Goal: Task Accomplishment & Management: Manage account settings

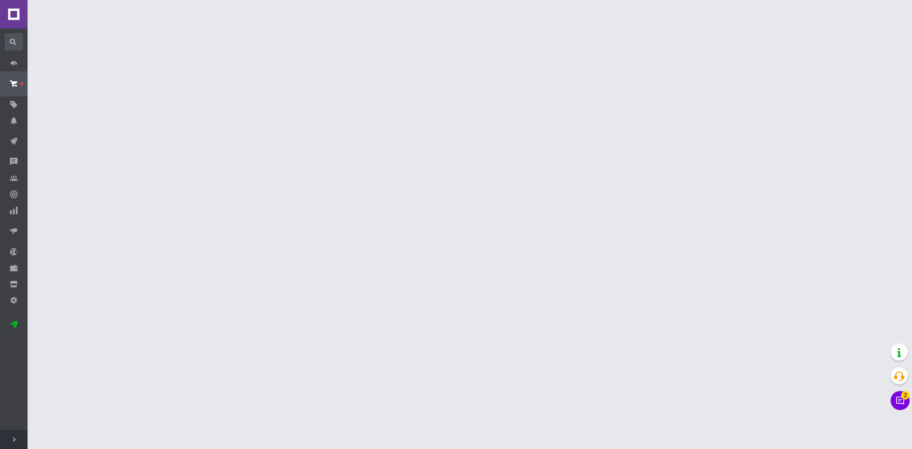
click at [897, 399] on icon at bounding box center [901, 401] width 8 height 8
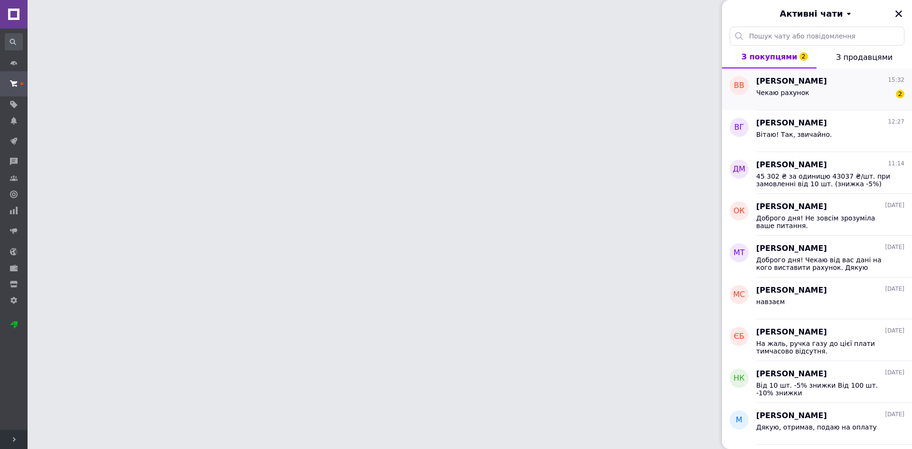
click at [801, 99] on div "Чекаю рахунок" at bounding box center [782, 95] width 53 height 13
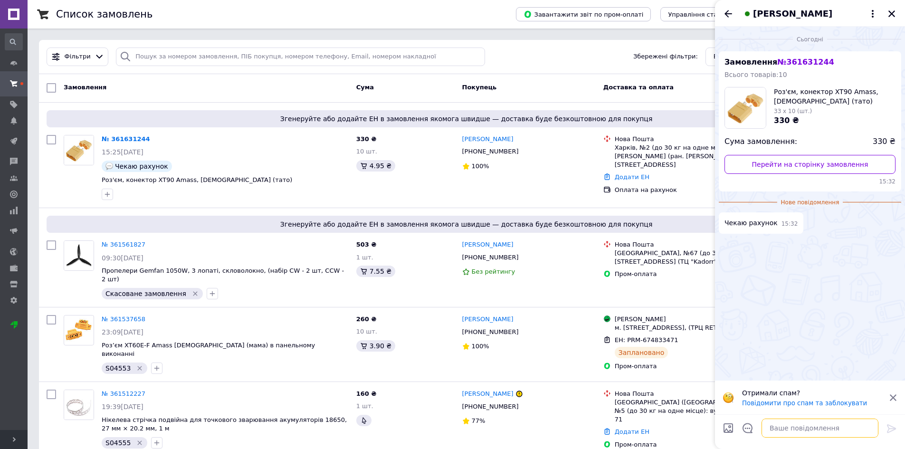
click at [785, 428] on textarea at bounding box center [820, 428] width 117 height 19
type textarea "Н"
click at [815, 426] on textarea at bounding box center [820, 428] width 117 height 19
paste textarea "Вітаю! Рахунок готуємо. Підкажіть, будь ласка, на кого його виставляти: на фізи…"
type textarea "Вітаю! Рахунок готуємо. Підкажіть, будь ласка, на кого його виставляти: на фізи…"
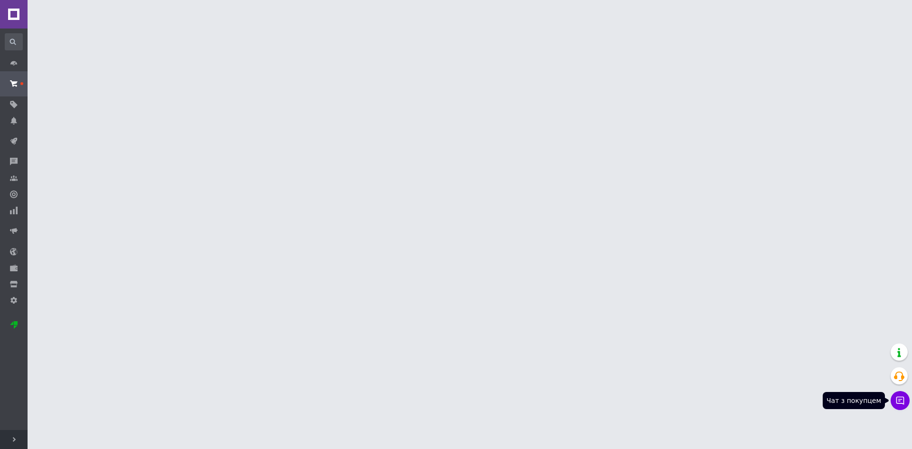
click at [901, 404] on icon at bounding box center [901, 401] width 10 height 10
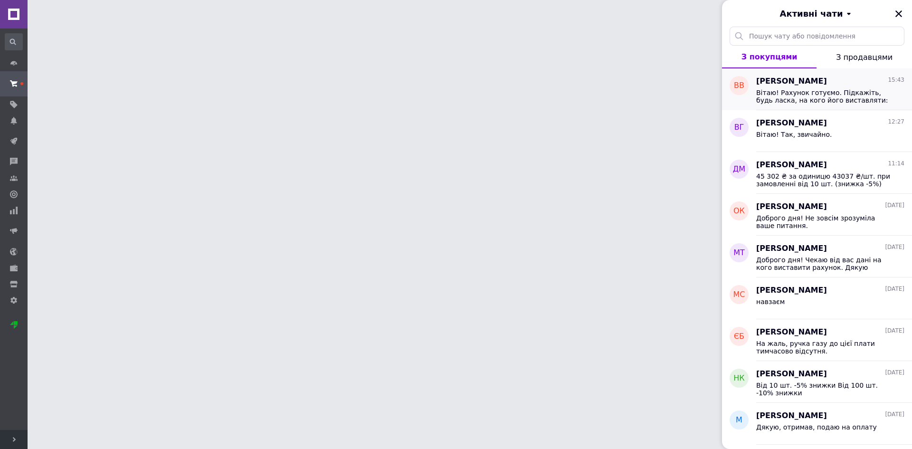
click at [841, 97] on span "Вітаю! Рахунок готуємо. Підкажіть, будь ласка, на кого його виставляти: на фізи…" at bounding box center [823, 96] width 135 height 15
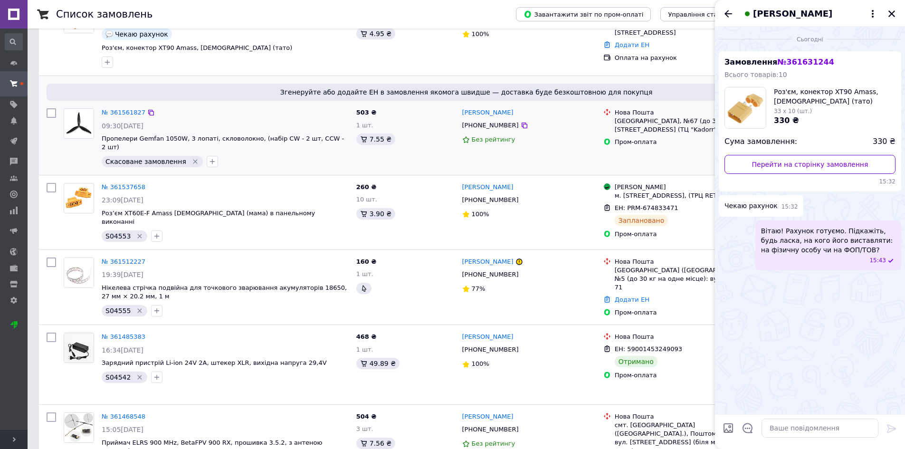
scroll to position [48, 0]
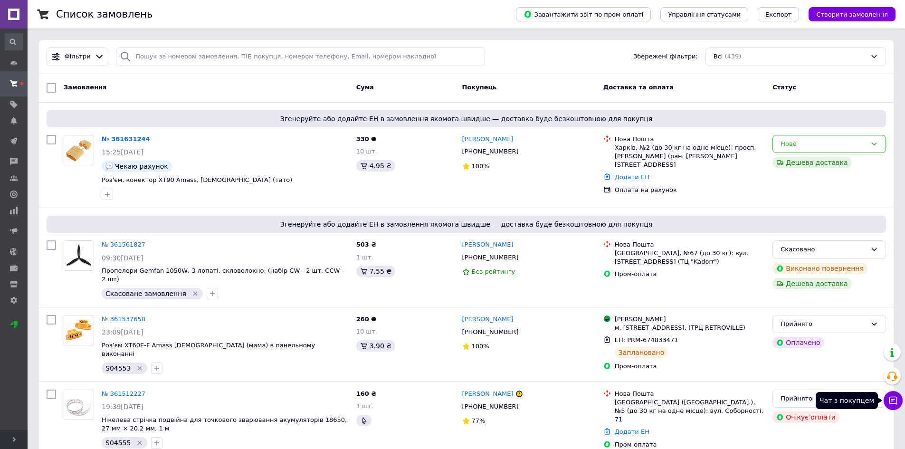
click at [892, 399] on icon at bounding box center [894, 401] width 10 height 10
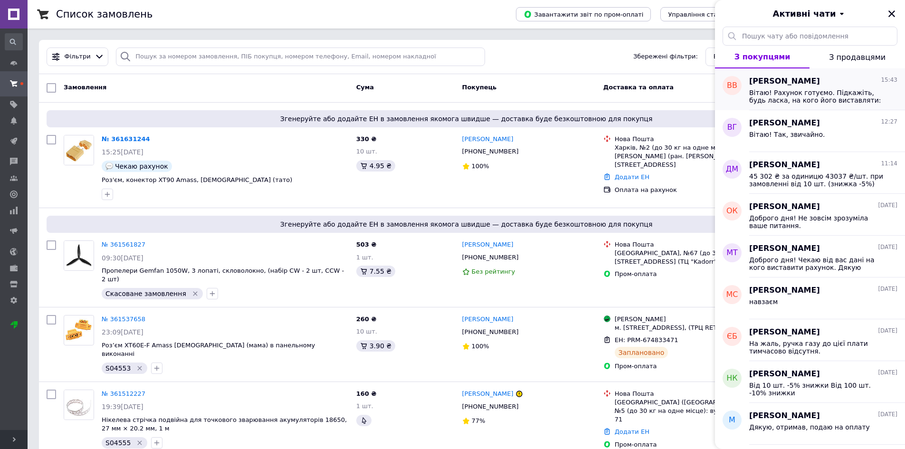
click at [822, 92] on span "Вітаю! Рахунок готуємо. Підкажіть, будь ласка, на кого його виставляти: на фізи…" at bounding box center [816, 96] width 135 height 15
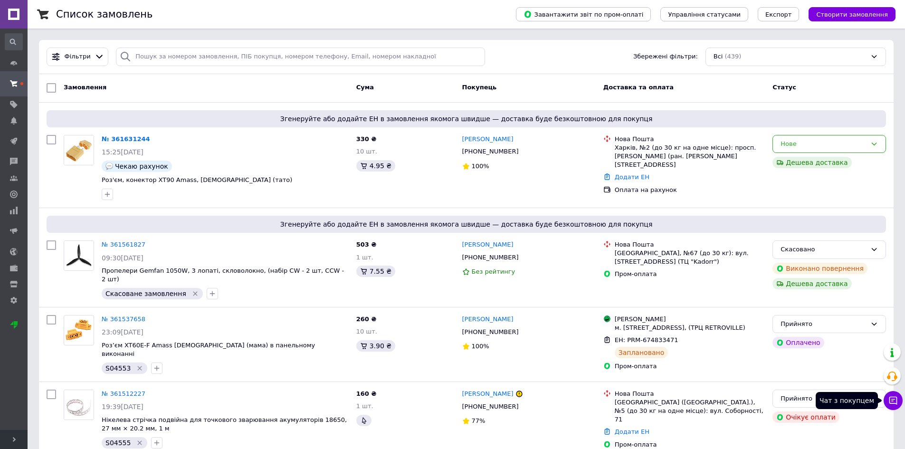
click at [894, 405] on button "Чат з покупцем" at bounding box center [893, 400] width 19 height 19
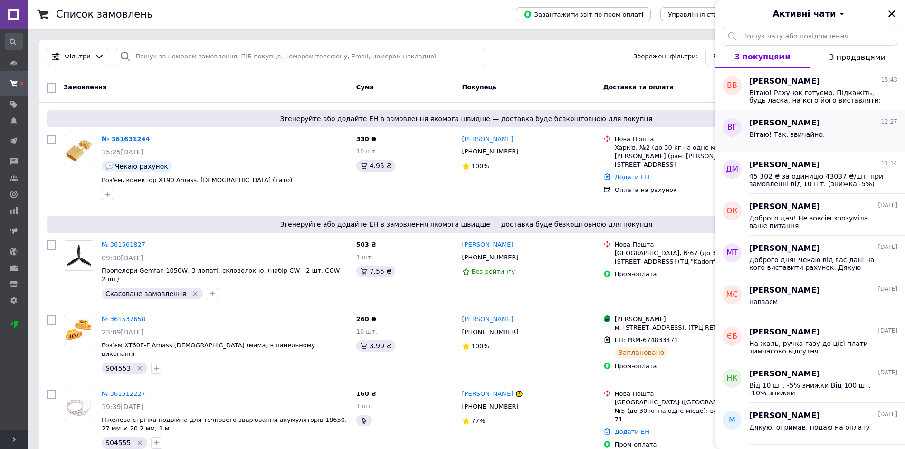
click at [843, 110] on div "Владислав Главданс 12:27 Вітаю! Так, звичайно." at bounding box center [827, 131] width 156 height 42
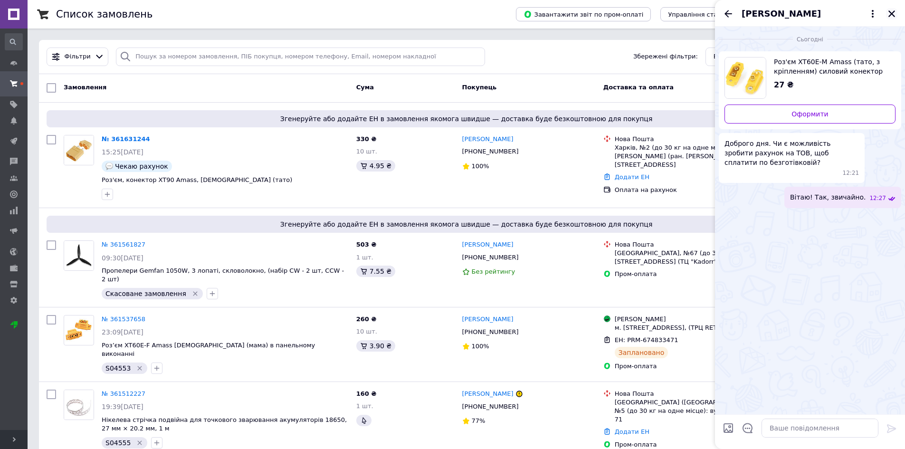
click at [891, 16] on icon "Закрити" at bounding box center [892, 14] width 9 height 9
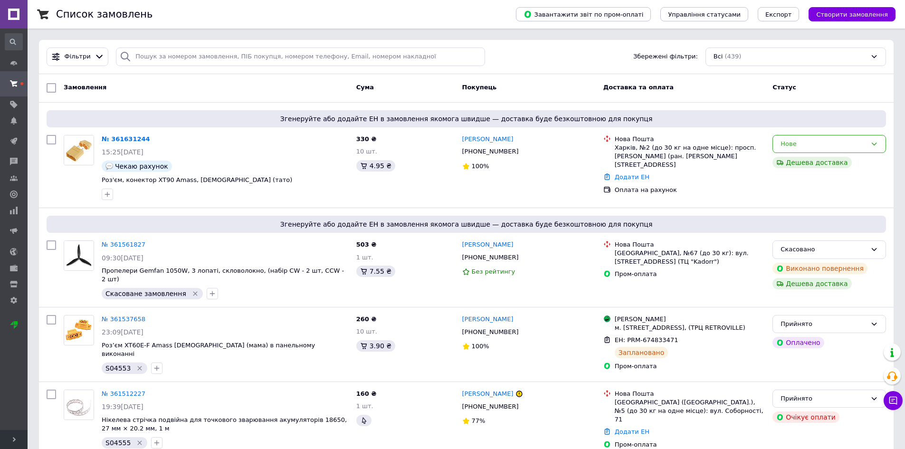
drag, startPoint x: 899, startPoint y: 406, endPoint x: 895, endPoint y: 399, distance: 7.4
click at [898, 404] on button "Чат з покупцем" at bounding box center [893, 400] width 19 height 19
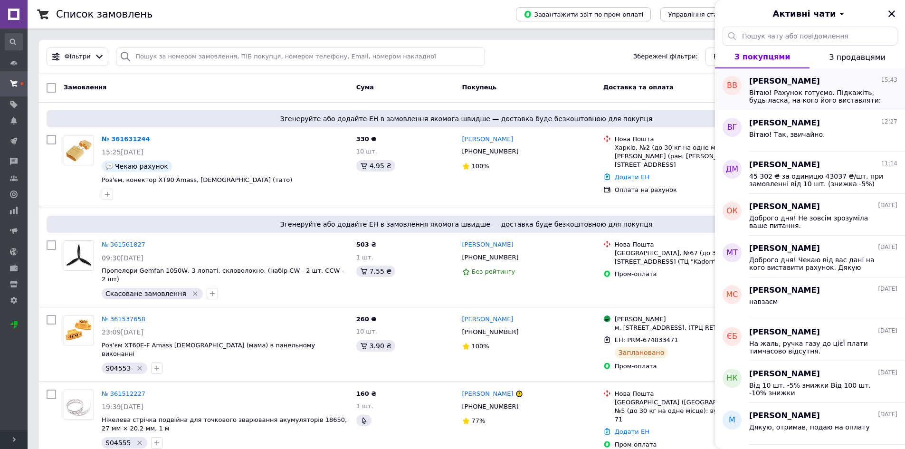
click at [772, 82] on span "[PERSON_NAME]" at bounding box center [784, 81] width 71 height 11
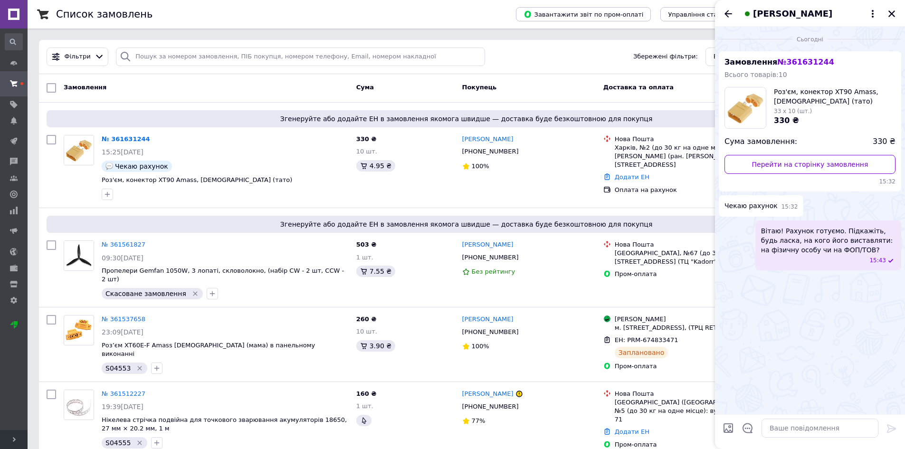
click at [791, 9] on span "[PERSON_NAME]" at bounding box center [792, 14] width 79 height 12
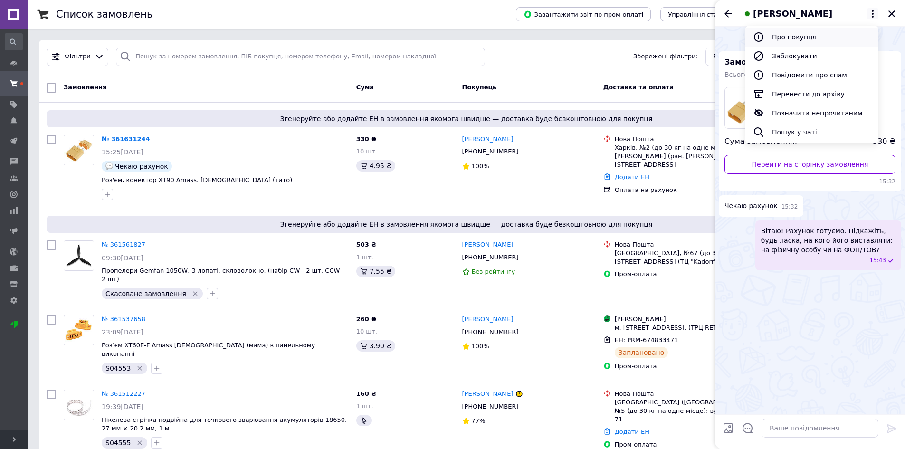
click at [818, 38] on button "Про покупця" at bounding box center [812, 37] width 133 height 19
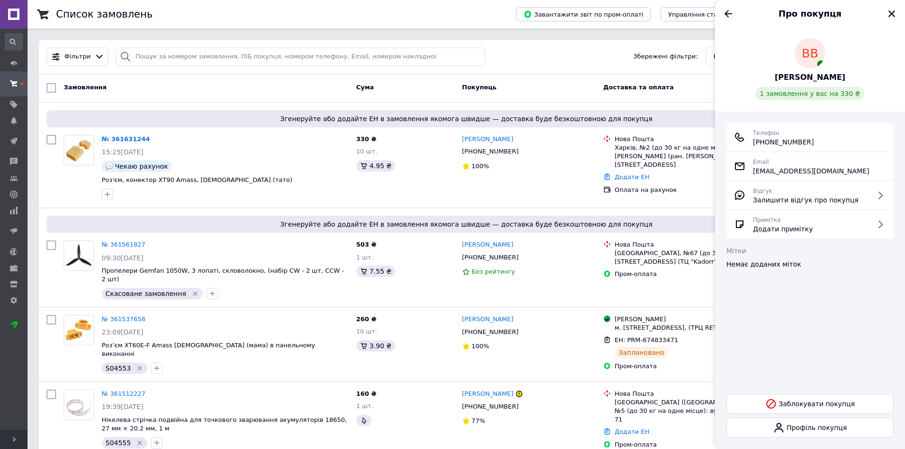
click at [727, 13] on icon "Назад" at bounding box center [729, 13] width 8 height 7
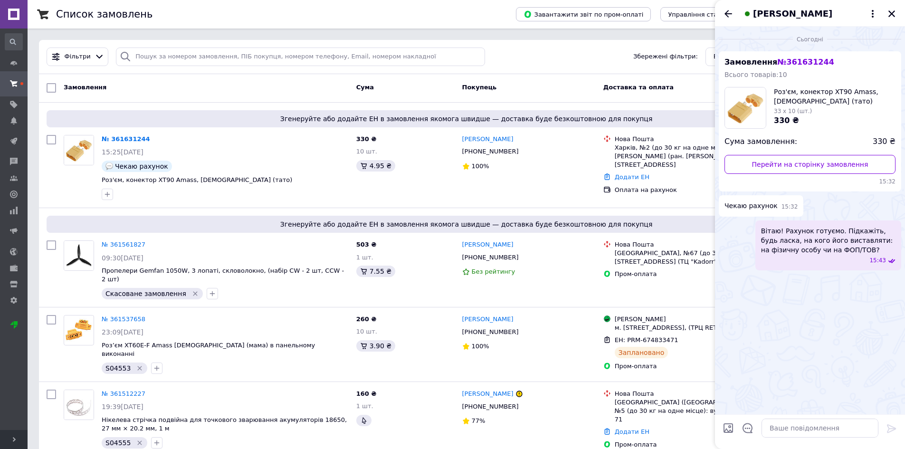
click at [777, 17] on span "[PERSON_NAME]" at bounding box center [792, 14] width 79 height 12
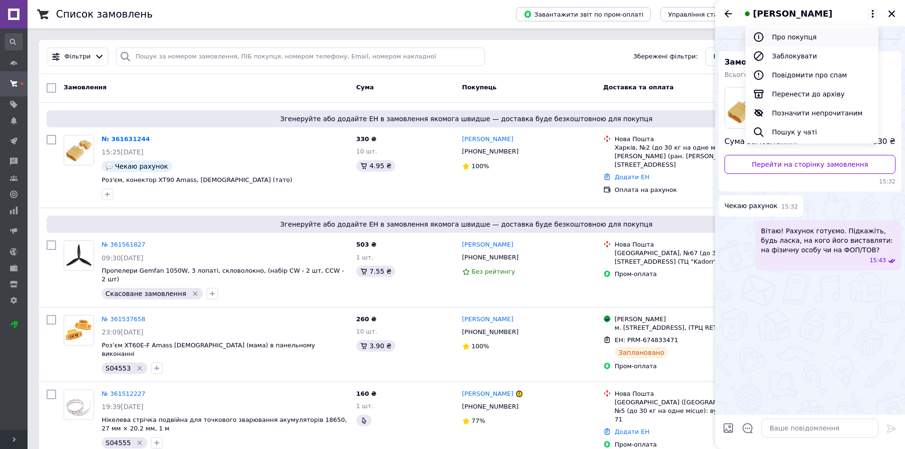
click at [785, 38] on button "Про покупця" at bounding box center [812, 37] width 133 height 19
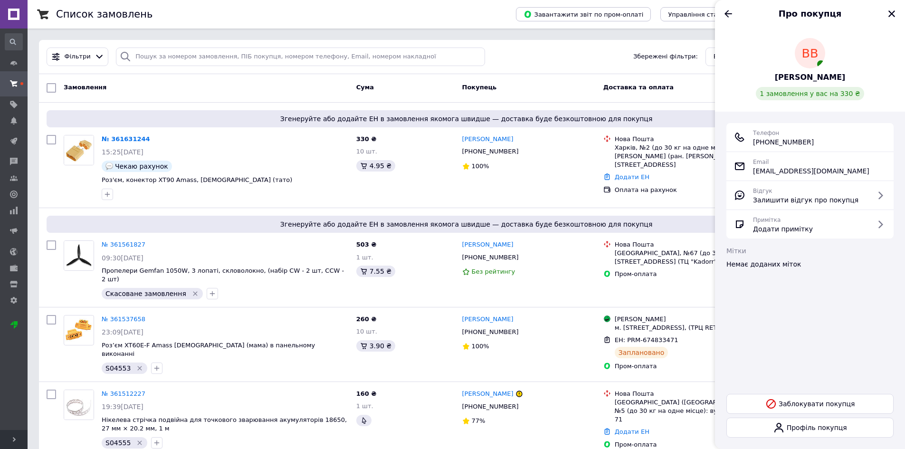
drag, startPoint x: 766, startPoint y: 142, endPoint x: 831, endPoint y: 142, distance: 64.6
click at [831, 142] on div "Телефон +380 (96) 235-03-00" at bounding box center [810, 137] width 152 height 19
copy span "0 (96) 235-03-00"
click at [160, 185] on div "№ 361631244 15:25, 12.09.2025 Чекаю рахунок Роз'єм, конектор XT90 Amass, Male (…" at bounding box center [225, 167] width 255 height 73
click at [183, 180] on span "Роз'єм, конектор XT90 Amass, [DEMOGRAPHIC_DATA] (тато)" at bounding box center [197, 179] width 191 height 7
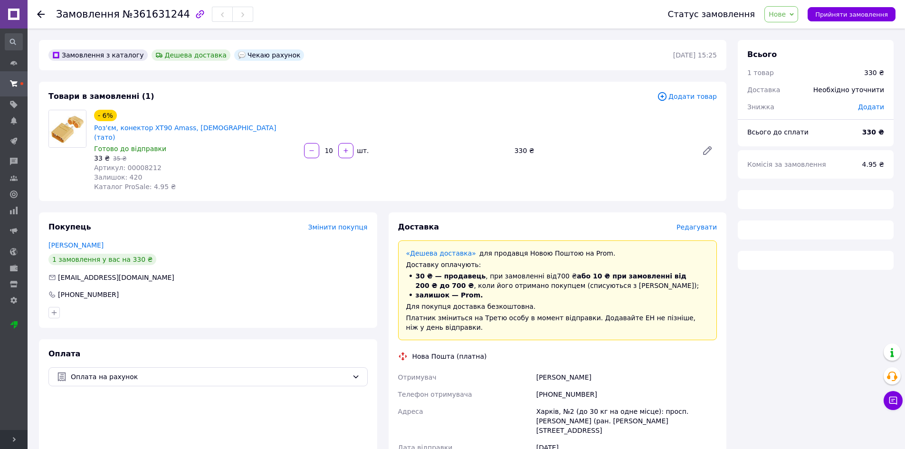
click at [142, 164] on span "Артикул: 00008212" at bounding box center [127, 168] width 67 height 8
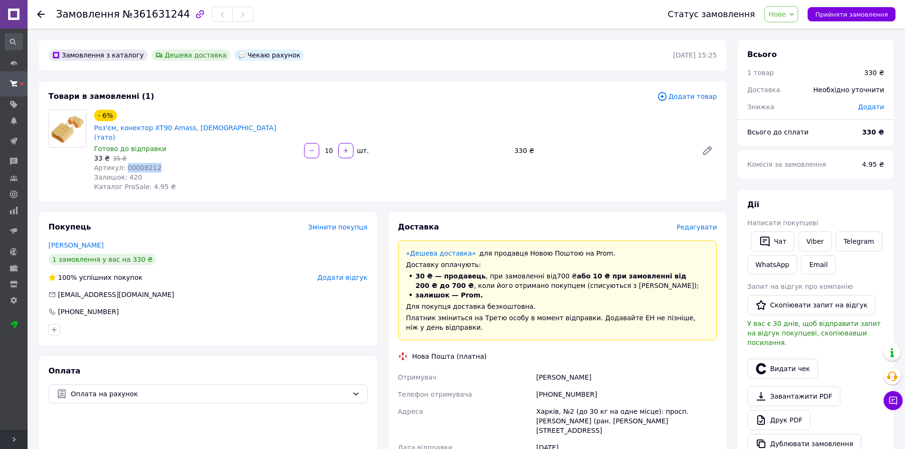
click at [142, 164] on span "Артикул: 00008212" at bounding box center [127, 168] width 67 height 8
copy span "00008212"
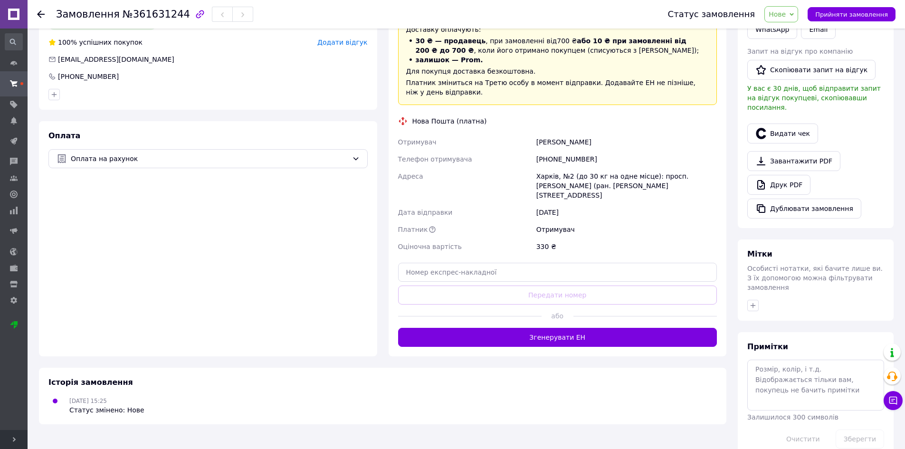
scroll to position [237, 0]
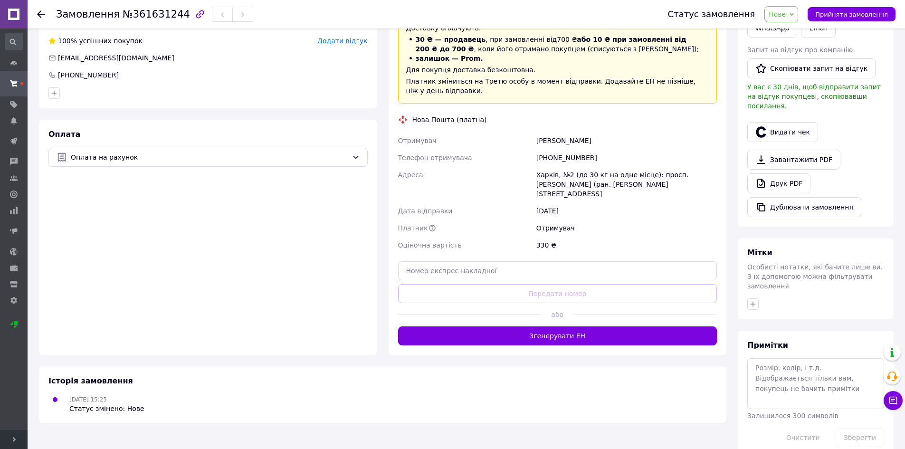
click at [745, 282] on div "Мітки Особисті нотатки, які бачите лише ви. З їх допомогою можна фільтрувати за…" at bounding box center [816, 278] width 156 height 81
click at [750, 300] on icon "button" at bounding box center [753, 304] width 8 height 8
type input "S04600"
click at [801, 344] on span "Створити мітку S04600" at bounding box center [803, 348] width 76 height 8
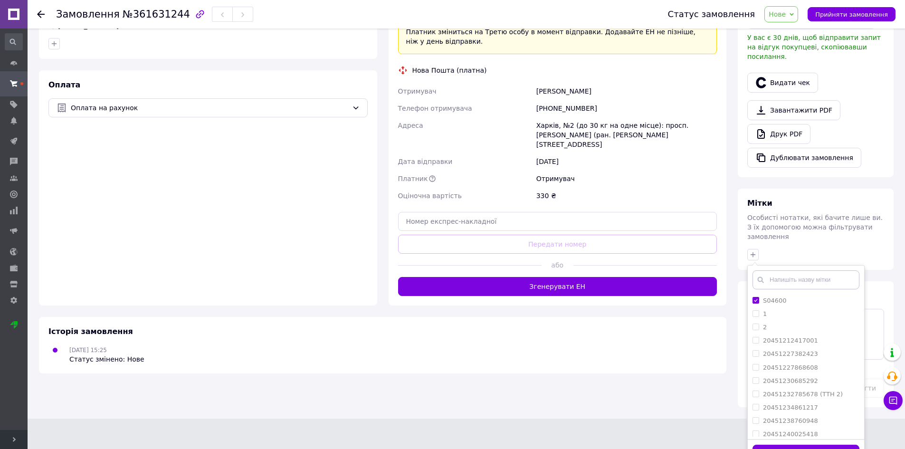
click at [818, 445] on button "Додати мітку" at bounding box center [806, 454] width 107 height 19
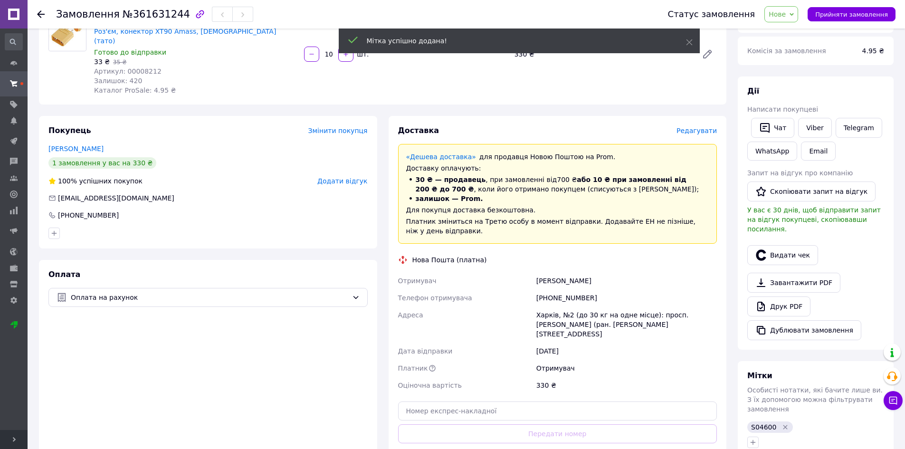
scroll to position [0, 0]
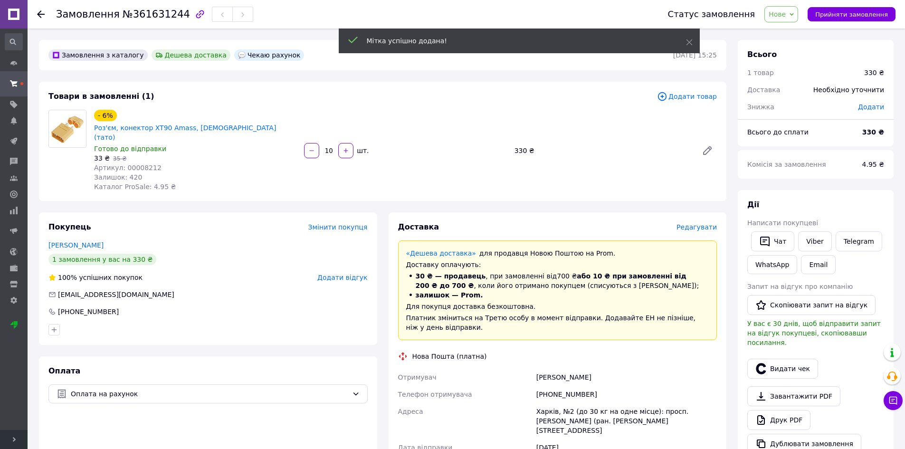
click at [796, 14] on span "Нове" at bounding box center [782, 14] width 34 height 16
click at [794, 34] on li "Прийнято" at bounding box center [787, 33] width 44 height 14
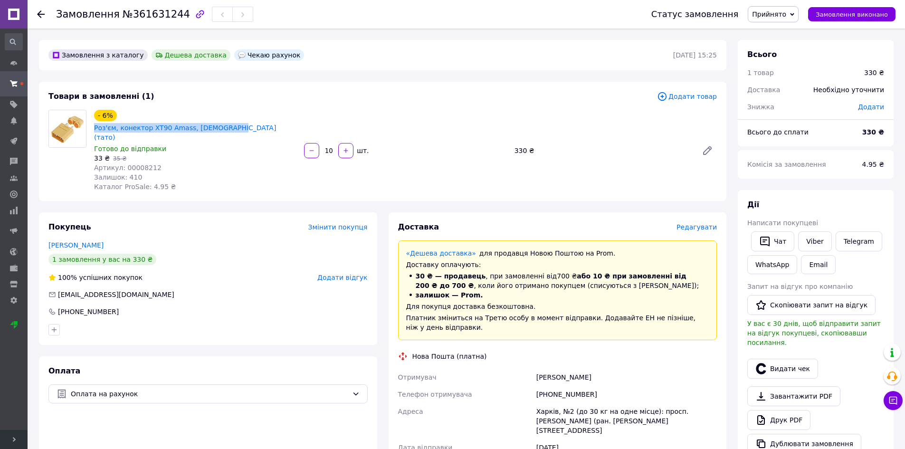
drag, startPoint x: 115, startPoint y: 115, endPoint x: 245, endPoint y: 108, distance: 129.9
click at [244, 108] on div "- 6% Роз'єм, конектор XT90 Amass, Male (тато) Готово до відправки 33 ₴   35 ₴ А…" at bounding box center [195, 151] width 210 height 86
copy div "Роз'єм, конектор XT90 Amass, [DEMOGRAPHIC_DATA] (тато)"
click at [139, 164] on span "Артикул: 00008212" at bounding box center [127, 168] width 67 height 8
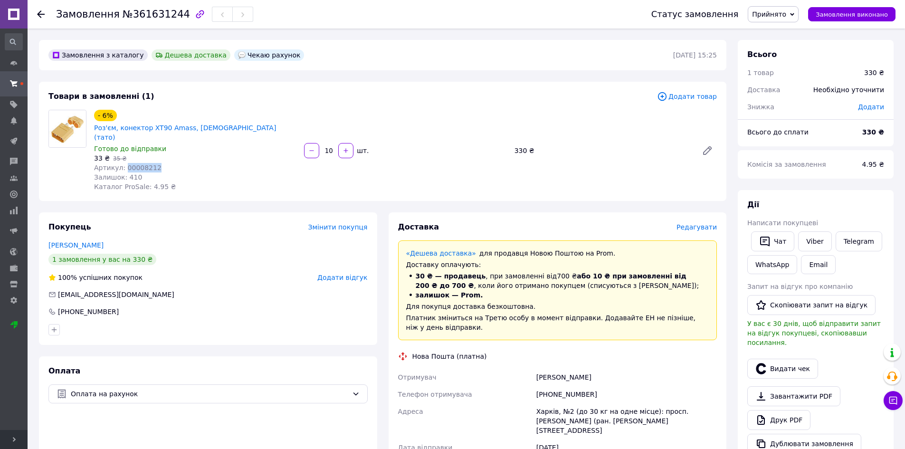
copy span "00008212"
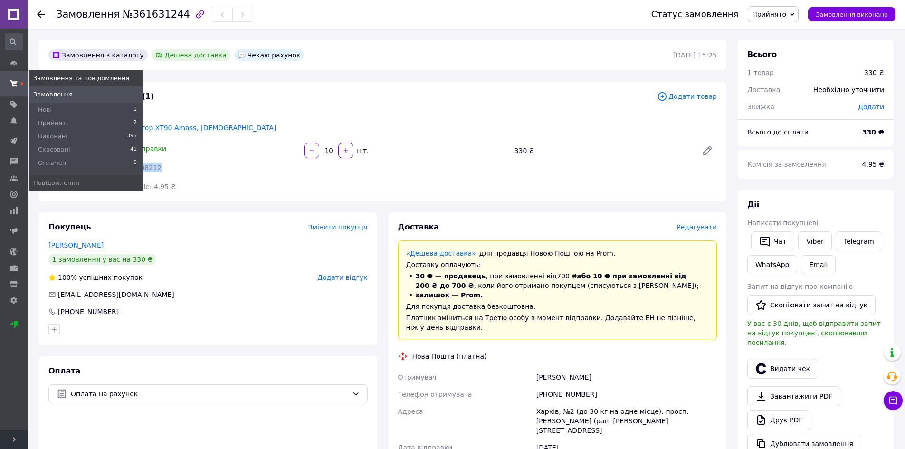
click at [11, 87] on icon at bounding box center [14, 84] width 8 height 8
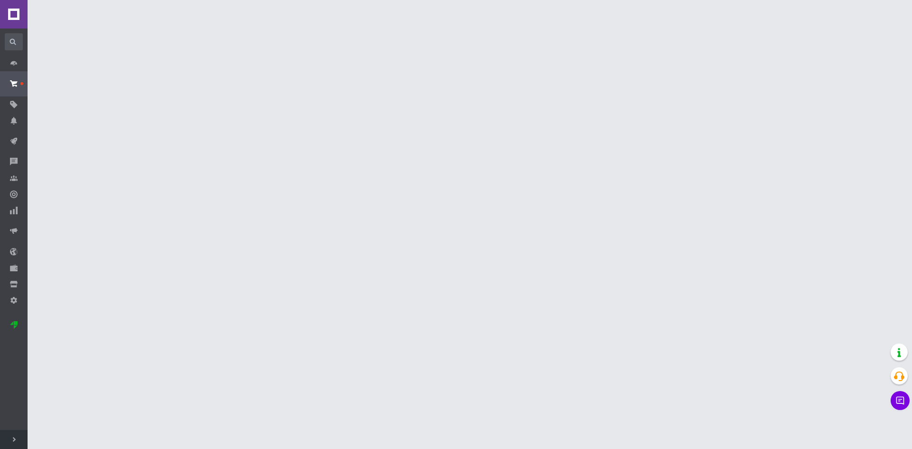
click at [19, 437] on span "Розгорнути" at bounding box center [14, 439] width 28 height 19
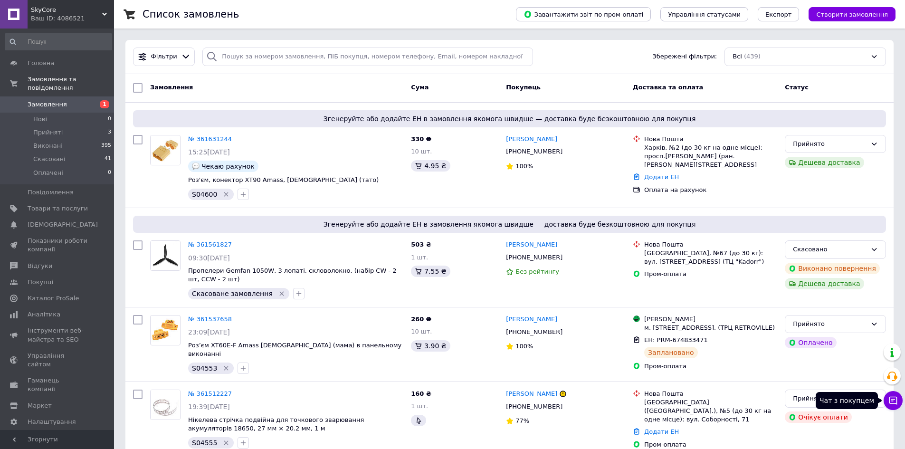
click at [890, 403] on icon at bounding box center [894, 401] width 8 height 8
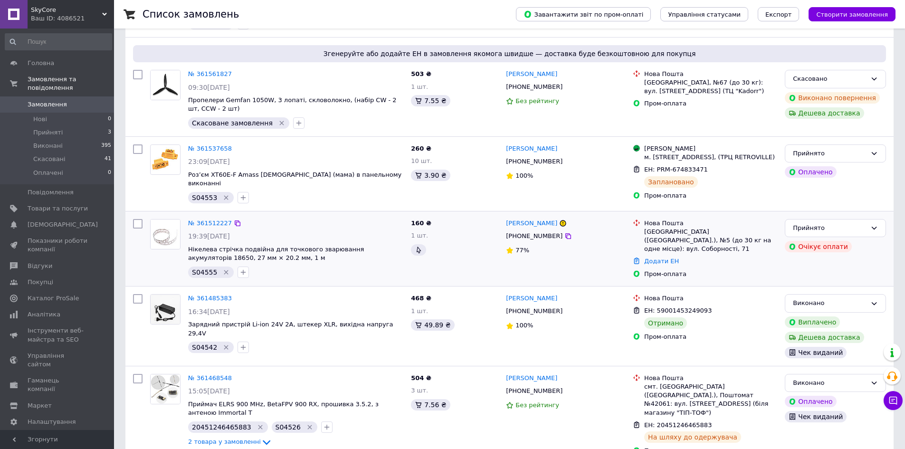
scroll to position [190, 0]
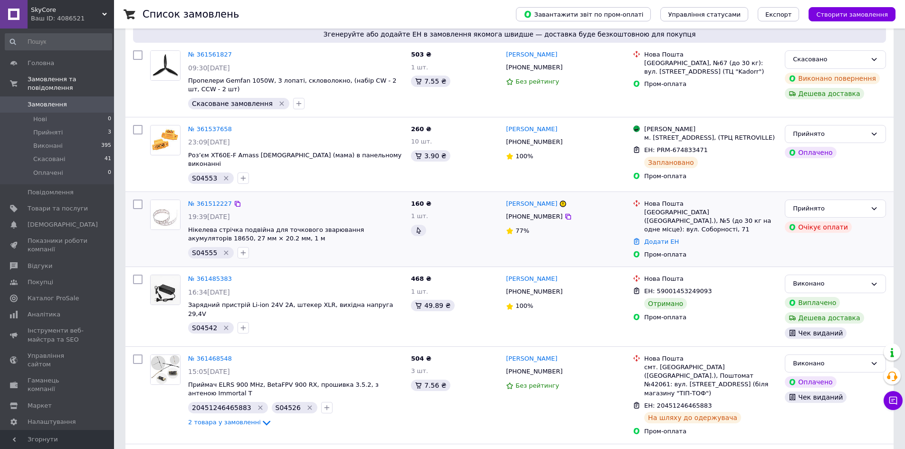
drag, startPoint x: 238, startPoint y: 255, endPoint x: 246, endPoint y: 255, distance: 7.6
click at [239, 255] on icon "button" at bounding box center [243, 253] width 8 height 8
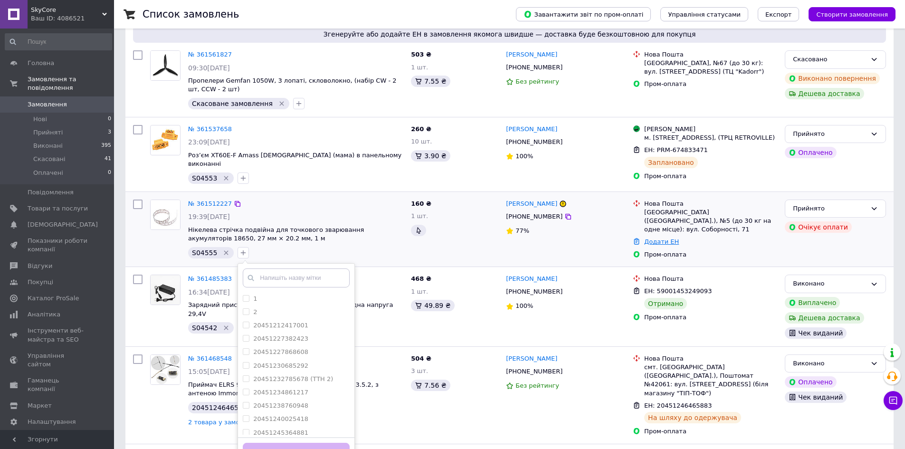
click at [659, 238] on link "Додати ЕН" at bounding box center [661, 241] width 35 height 7
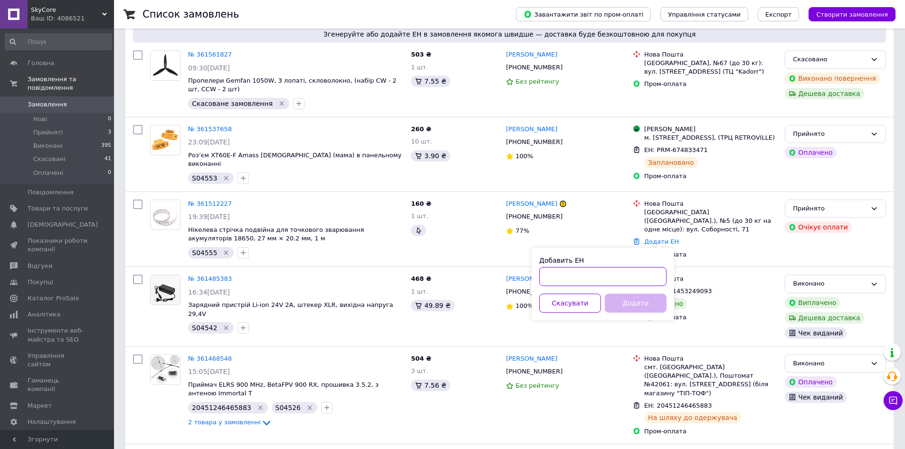
click at [629, 278] on input "Добавить ЕН" at bounding box center [602, 276] width 127 height 19
paste input "20451247124483"
type input "20451247124483"
click at [634, 304] on button "Додати" at bounding box center [636, 303] width 62 height 19
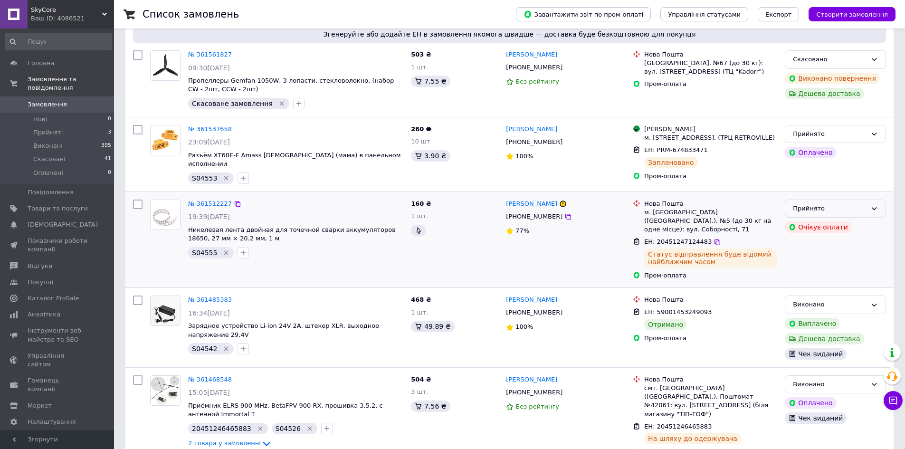
click at [855, 214] on div "Прийнято" at bounding box center [830, 209] width 74 height 10
click at [847, 233] on li "Виконано" at bounding box center [835, 229] width 100 height 18
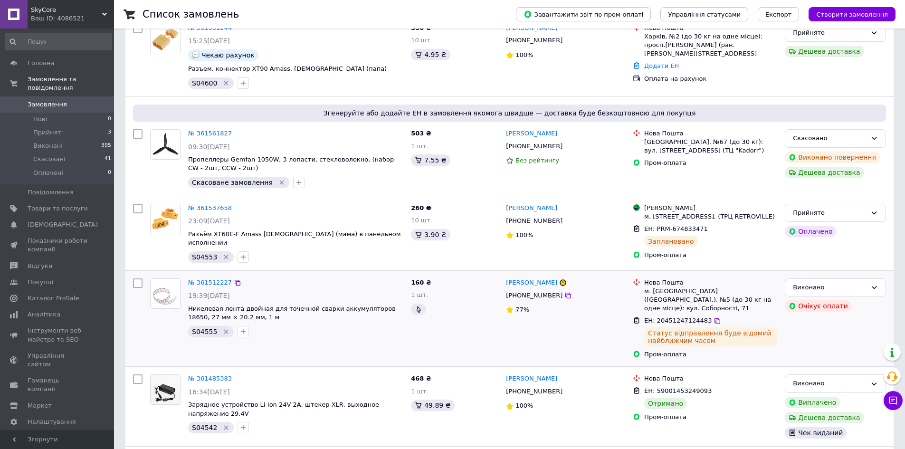
scroll to position [95, 0]
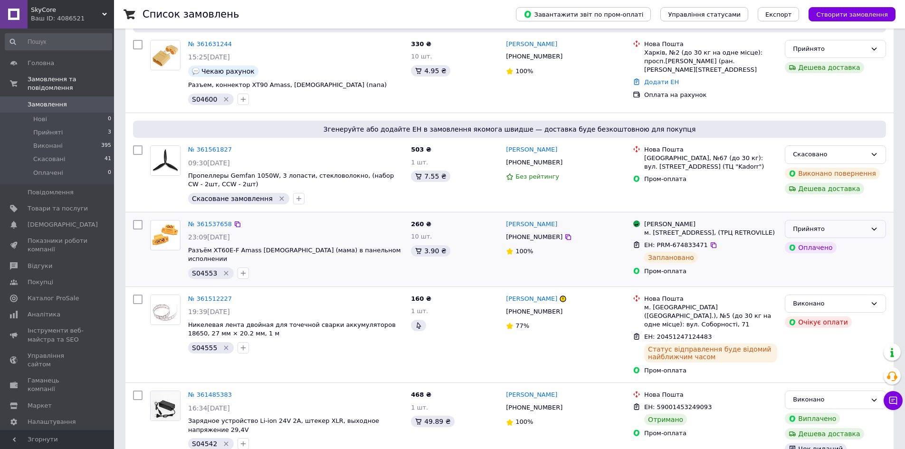
click at [850, 229] on div "Прийнято" at bounding box center [830, 229] width 74 height 10
click at [822, 250] on li "Виконано" at bounding box center [835, 249] width 100 height 18
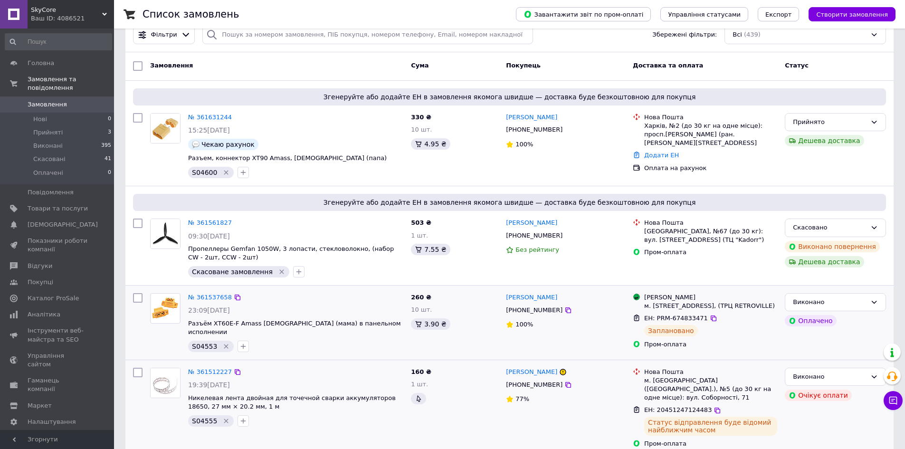
scroll to position [48, 0]
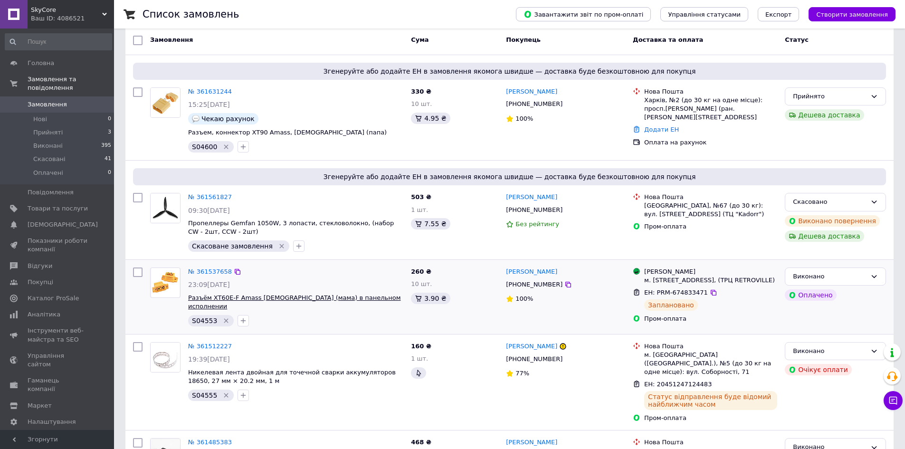
click at [250, 299] on span "Разъём XT60E-F Amass Female (мама) в панельном исполнении" at bounding box center [294, 302] width 212 height 16
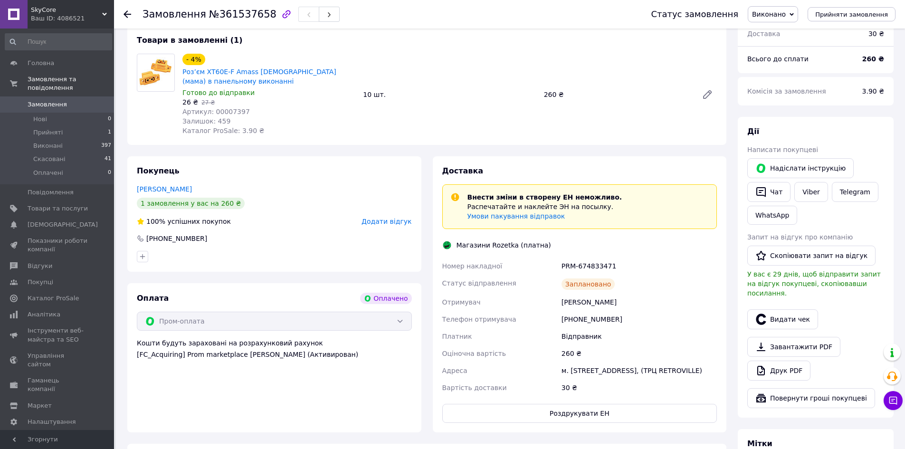
scroll to position [238, 0]
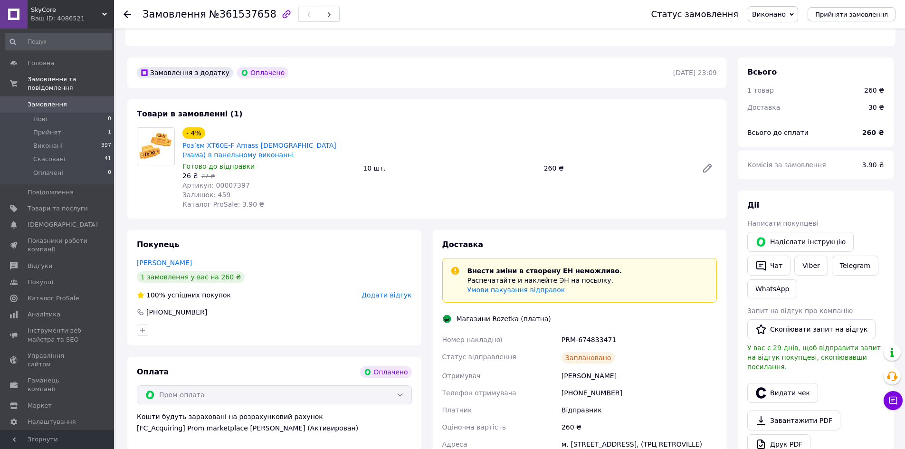
click at [221, 182] on span "Артикул: 00007397" at bounding box center [215, 186] width 67 height 8
copy span "00007397"
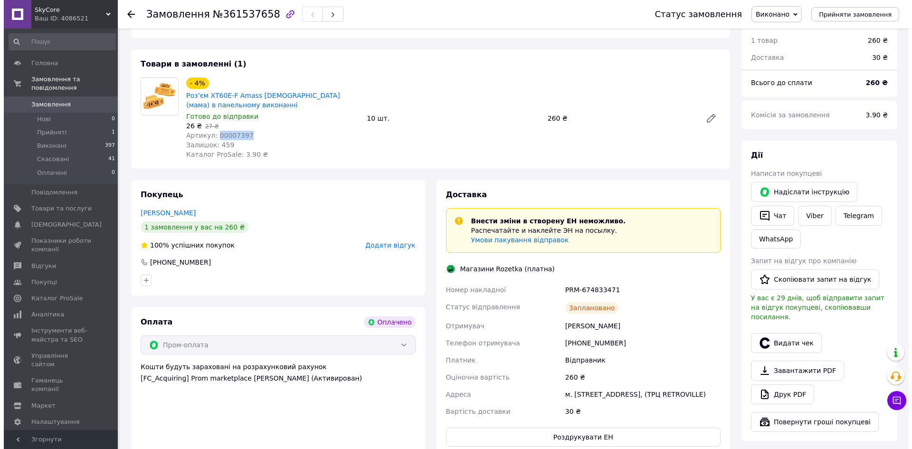
scroll to position [285, 0]
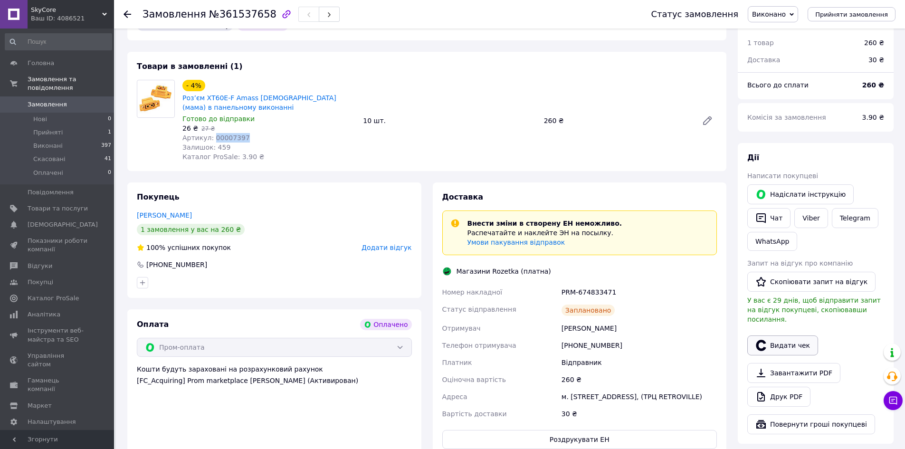
click at [762, 340] on icon "button" at bounding box center [761, 345] width 11 height 11
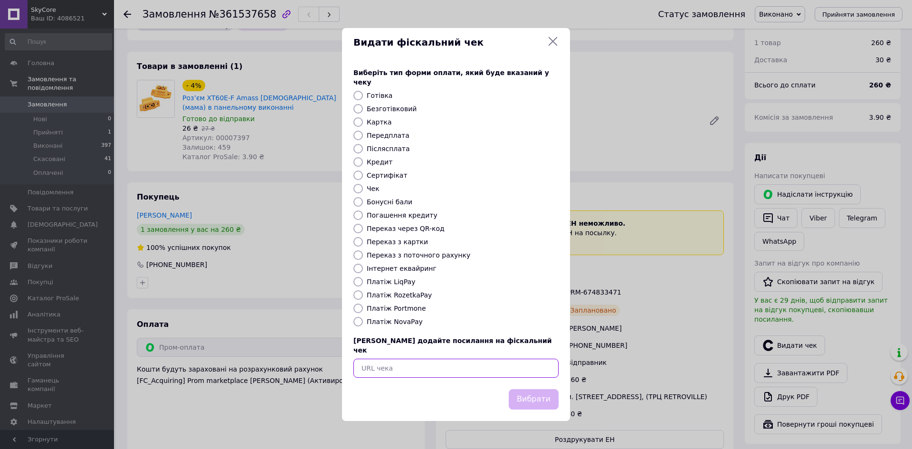
drag, startPoint x: 486, startPoint y: 354, endPoint x: 493, endPoint y: 359, distance: 8.5
click at [486, 359] on input "text" at bounding box center [456, 368] width 205 height 19
paste input "[URL][DOMAIN_NAME]"
type input "[URL][DOMAIN_NAME]"
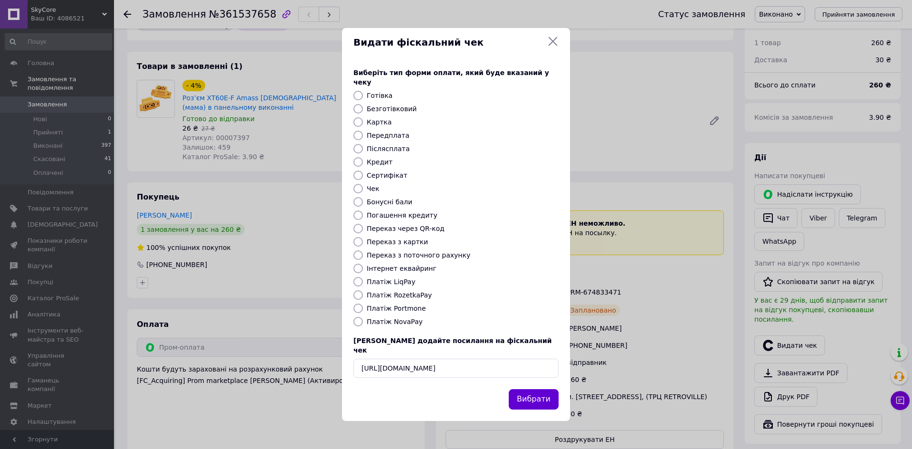
click at [545, 397] on button "Вибрати" at bounding box center [534, 399] width 50 height 20
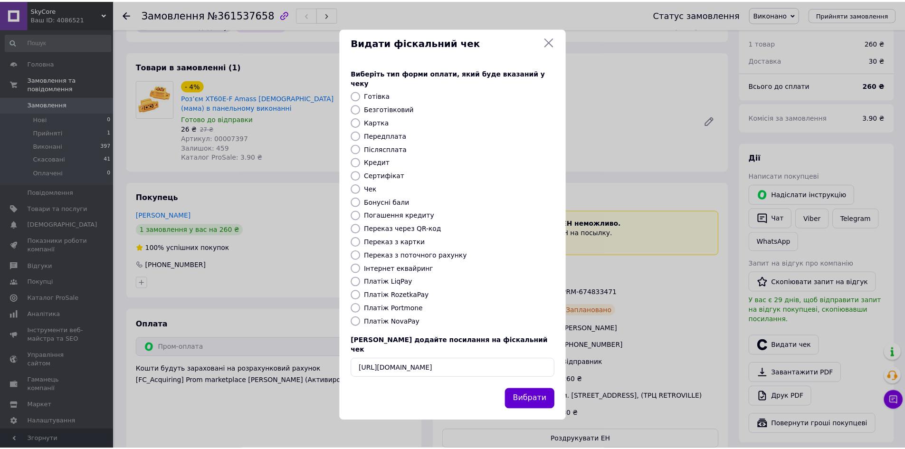
scroll to position [0, 0]
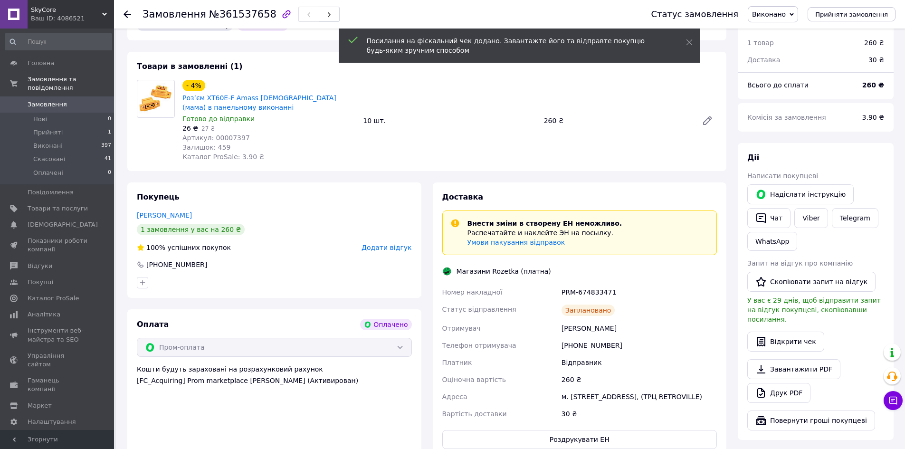
click at [83, 100] on span "Замовлення" at bounding box center [58, 104] width 60 height 9
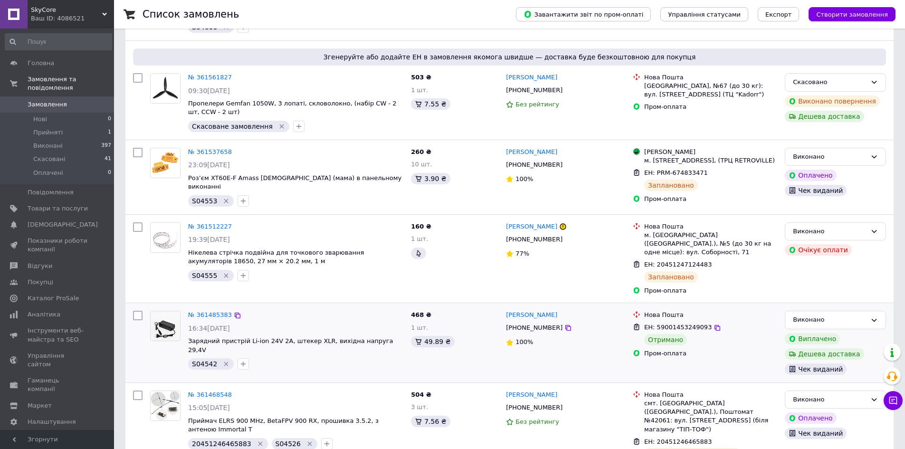
scroll to position [238, 0]
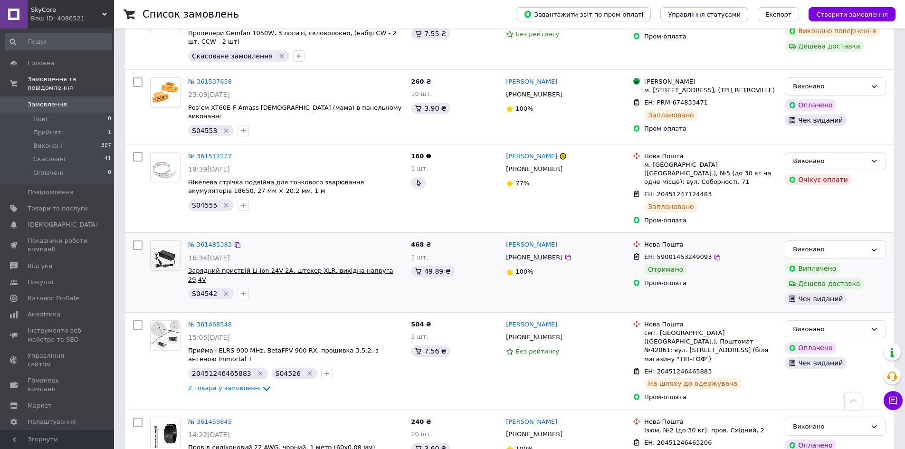
click at [294, 268] on span "Зарядний пристрій Li-ion 24V 2A, штекер XLR, вихідна напруга 29,4V" at bounding box center [290, 275] width 205 height 16
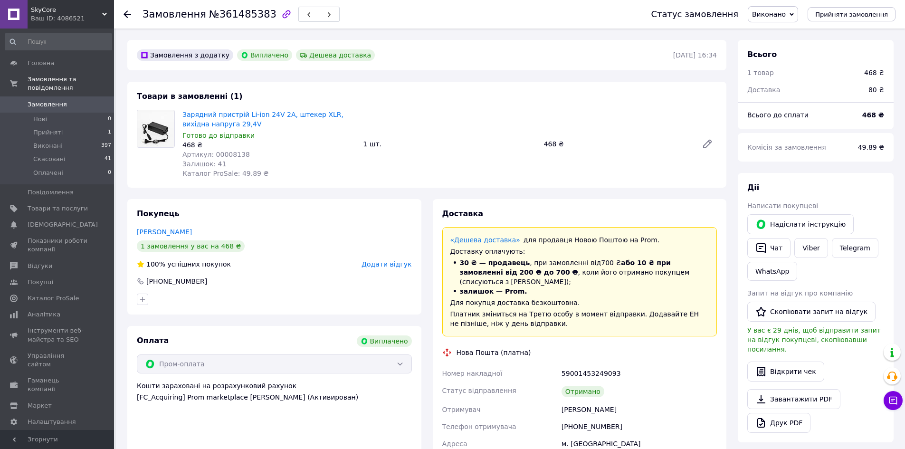
scroll to position [99, 0]
drag, startPoint x: 180, startPoint y: 111, endPoint x: 258, endPoint y: 122, distance: 78.2
click at [258, 122] on div "Зарядний пристрій Li-ion 24V 2A, штекер XLR, вихідна напруга 29,4V Готово до ві…" at bounding box center [269, 144] width 181 height 72
copy link "Зарядний пристрій Li-ion 24V 2A, штекер XLR, вихідна напруга 29,4V"
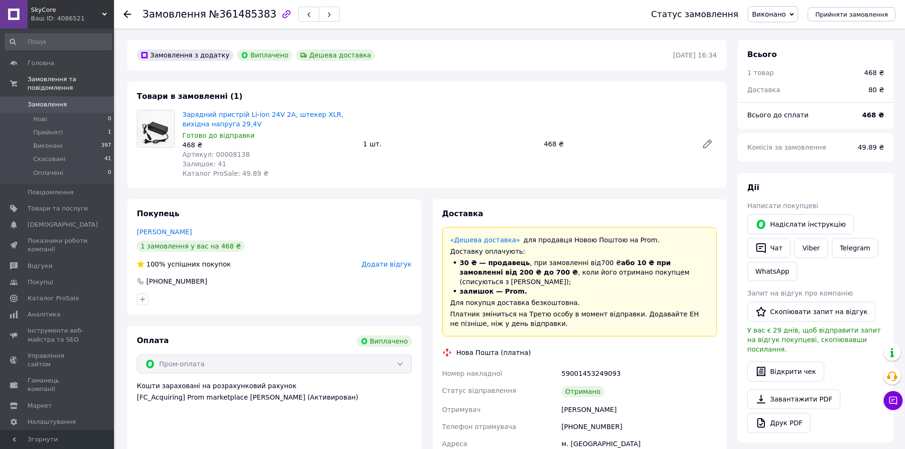
click at [223, 156] on span "Артикул: 00008138" at bounding box center [215, 155] width 67 height 8
copy span "00008138"
click at [117, 9] on div "Замовлення №361485383 Статус замовлення Виконано Прийнято Скасовано Оплачено Пр…" at bounding box center [509, 14] width 791 height 29
click at [129, 12] on icon at bounding box center [128, 14] width 8 height 8
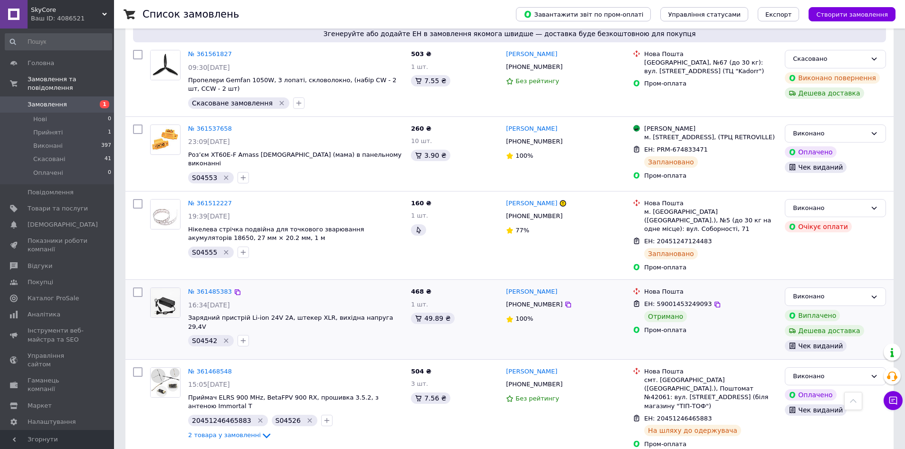
scroll to position [190, 0]
click at [278, 157] on span "Роз’єм XT60E-F Amass [DEMOGRAPHIC_DATA] (мама) в панельному виконанні" at bounding box center [294, 160] width 213 height 16
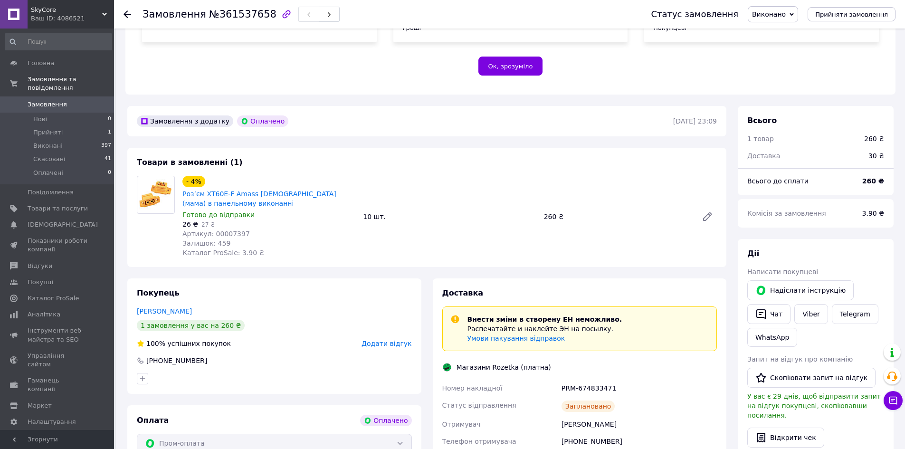
scroll to position [190, 0]
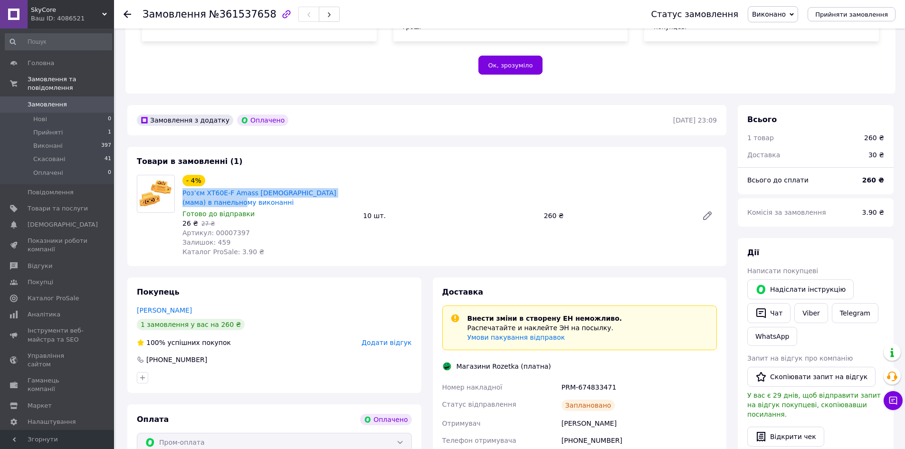
drag, startPoint x: 180, startPoint y: 183, endPoint x: 230, endPoint y: 191, distance: 50.9
click at [230, 191] on div "- 4% Роз’єм XT60E-F Amass [DEMOGRAPHIC_DATA] (мама) в панельному виконанні Гото…" at bounding box center [269, 216] width 181 height 86
copy link "Роз’єм XT60E-F Amass [DEMOGRAPHIC_DATA] (мама) в панельному виконанні"
click at [223, 229] on span "Артикул: 00007397" at bounding box center [215, 233] width 67 height 8
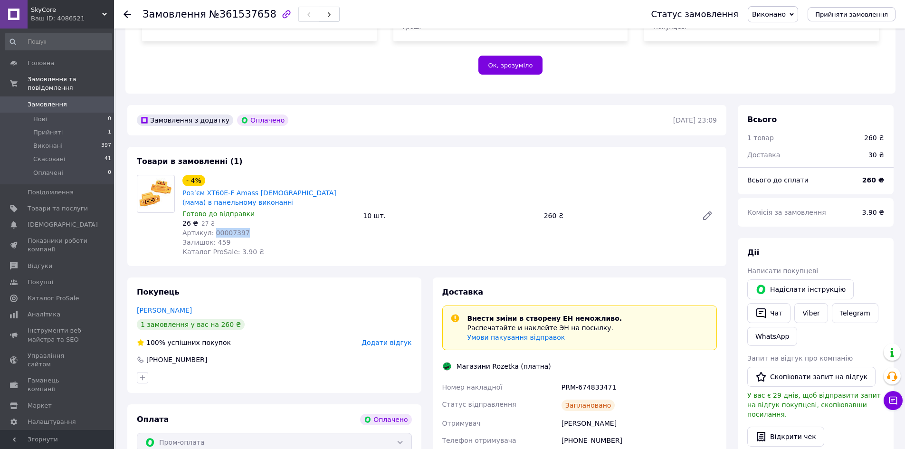
copy span "00007397"
click at [240, 17] on span "№361537658" at bounding box center [242, 14] width 67 height 11
copy span "361537658"
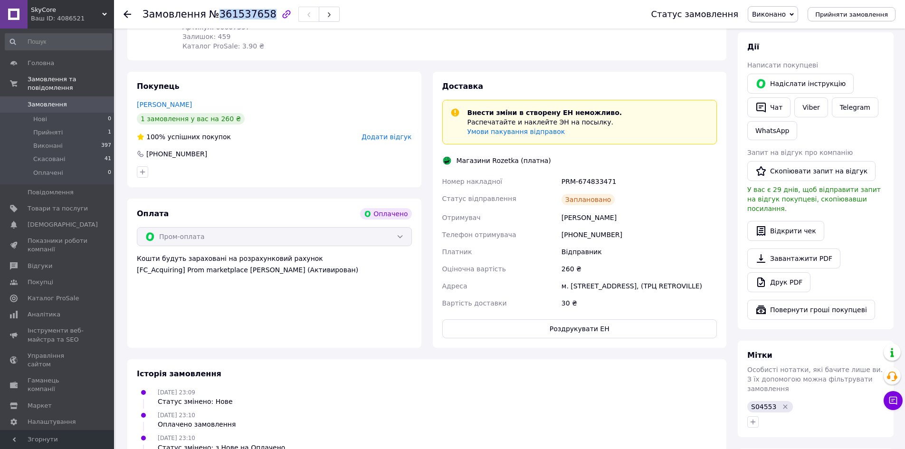
scroll to position [428, 0]
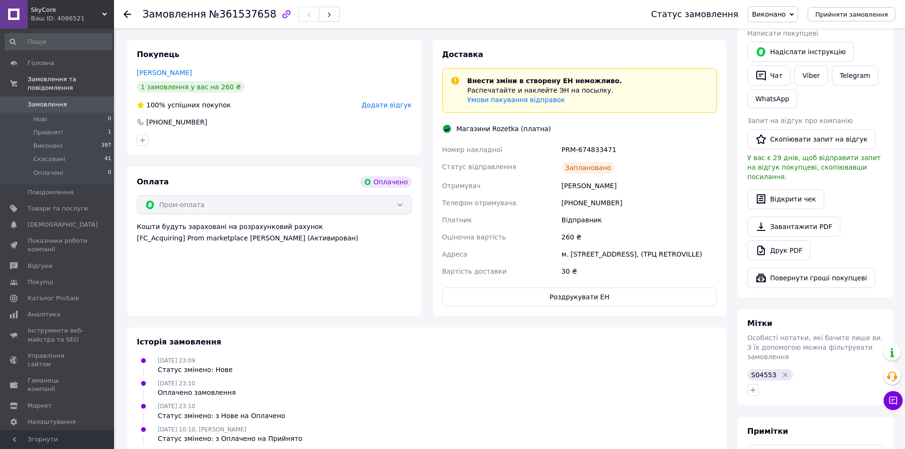
click at [760, 371] on span "S04553" at bounding box center [763, 375] width 25 height 8
copy span "S04553"
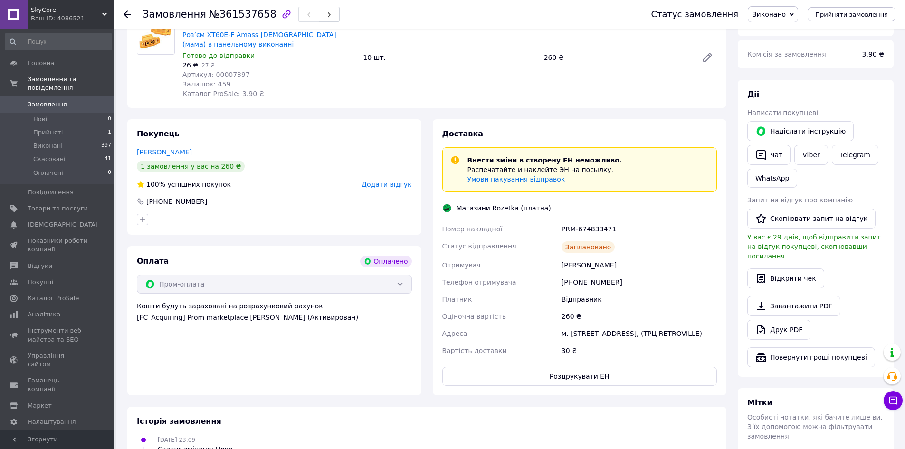
scroll to position [333, 0]
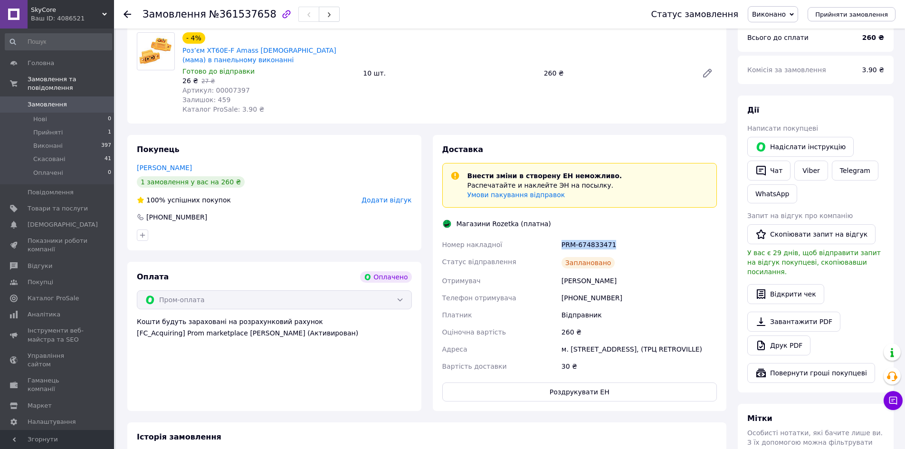
drag, startPoint x: 574, startPoint y: 235, endPoint x: 632, endPoint y: 234, distance: 57.5
click at [632, 236] on div "PRM-674833471" at bounding box center [639, 244] width 159 height 17
copy div "PRM-674833471"
click at [128, 16] on icon at bounding box center [128, 14] width 8 height 8
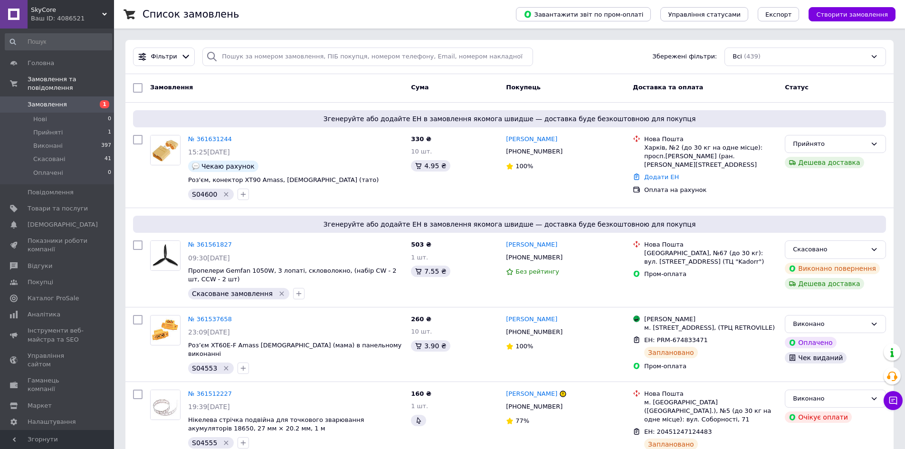
scroll to position [190, 0]
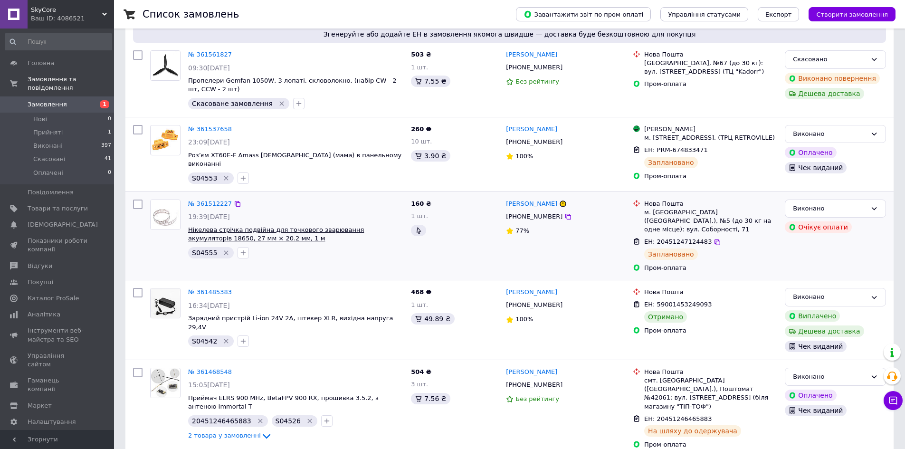
click at [306, 234] on span "Нікелева стрічка подвійна для точкового зварювання акумуляторів 18650, 27 мм × …" at bounding box center [276, 234] width 176 height 16
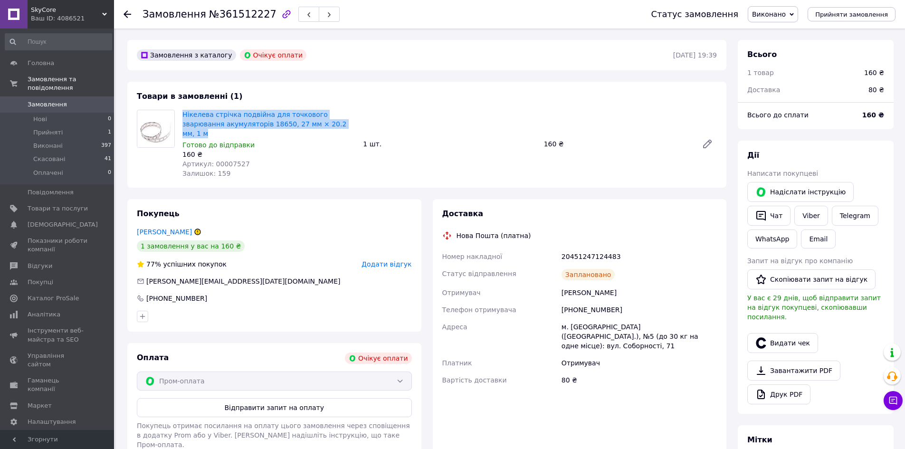
drag, startPoint x: 180, startPoint y: 114, endPoint x: 320, endPoint y: 122, distance: 140.0
click at [320, 122] on div "Нікелева стрічка подвійна для точкового зварювання акумуляторів 18650, 27 мм × …" at bounding box center [269, 144] width 181 height 72
copy link "Нікелева стрічка подвійна для точкового зварювання акумуляторів 18650, 27 мм × …"
click at [223, 170] on span "Залишок: 159" at bounding box center [206, 174] width 48 height 8
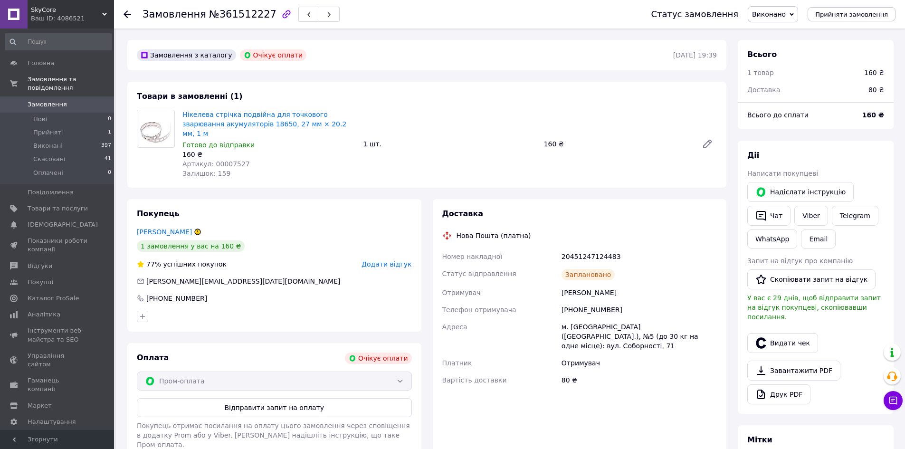
click at [227, 160] on span "Артикул: 00007527" at bounding box center [215, 164] width 67 height 8
copy span "00007527"
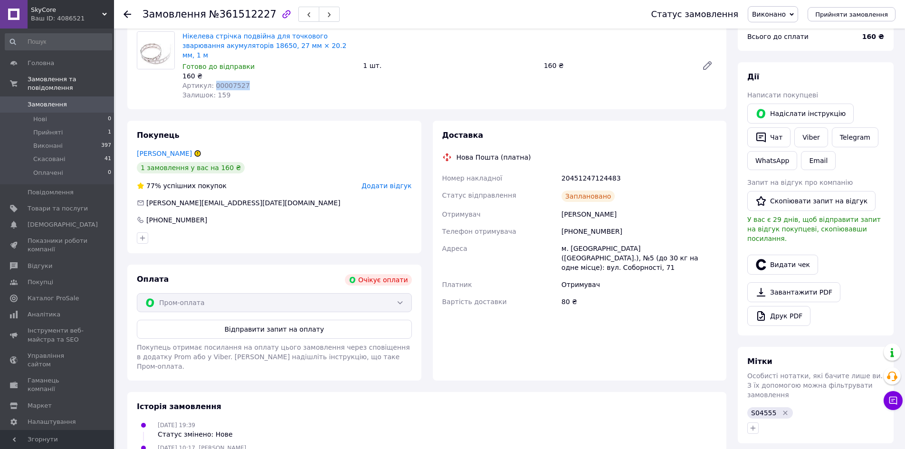
scroll to position [95, 0]
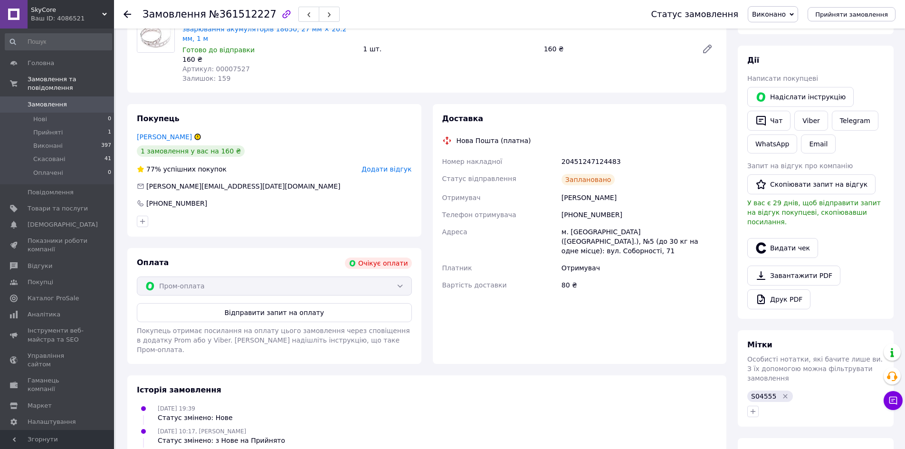
click at [760, 392] on span "S04555" at bounding box center [763, 396] width 25 height 8
copy span "S04555"
click at [226, 15] on span "№361512227" at bounding box center [242, 14] width 67 height 11
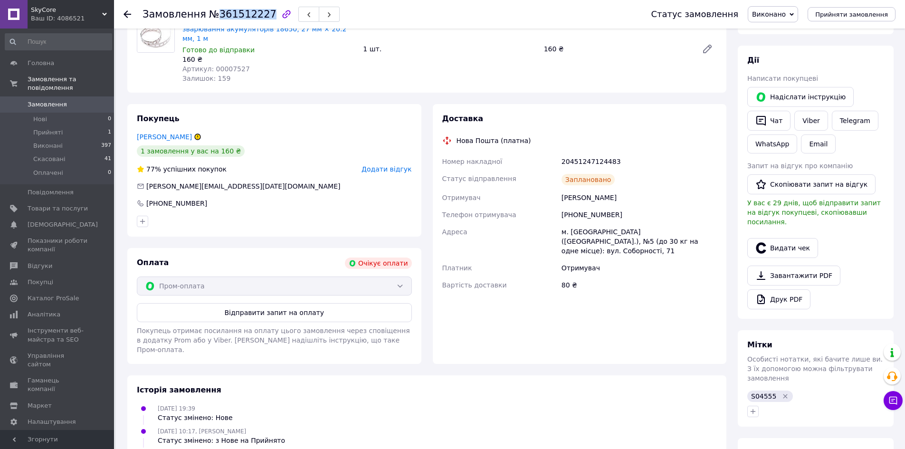
copy span "361512227"
click at [580, 153] on div "20451247124483" at bounding box center [639, 161] width 159 height 17
copy div "20451247124483"
click at [122, 15] on div "Замовлення №361512227 Статус замовлення Виконано Прийнято Скасовано Оплачено Пр…" at bounding box center [509, 14] width 791 height 29
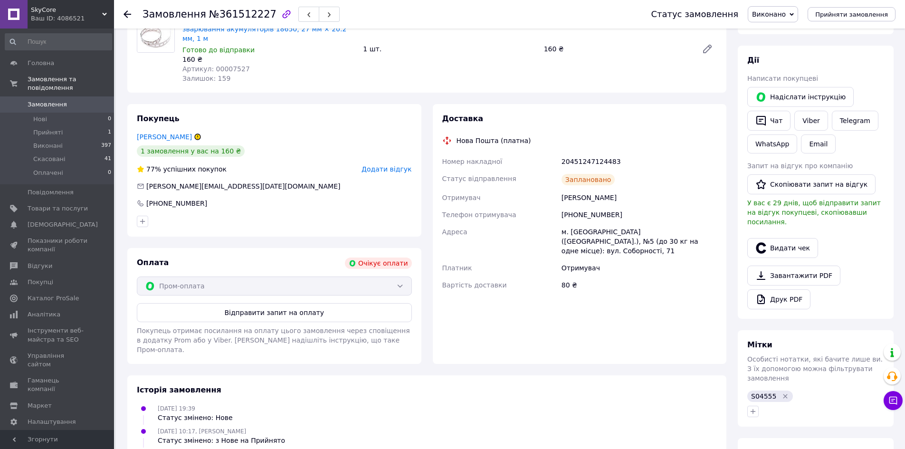
click at [125, 17] on icon at bounding box center [128, 14] width 8 height 8
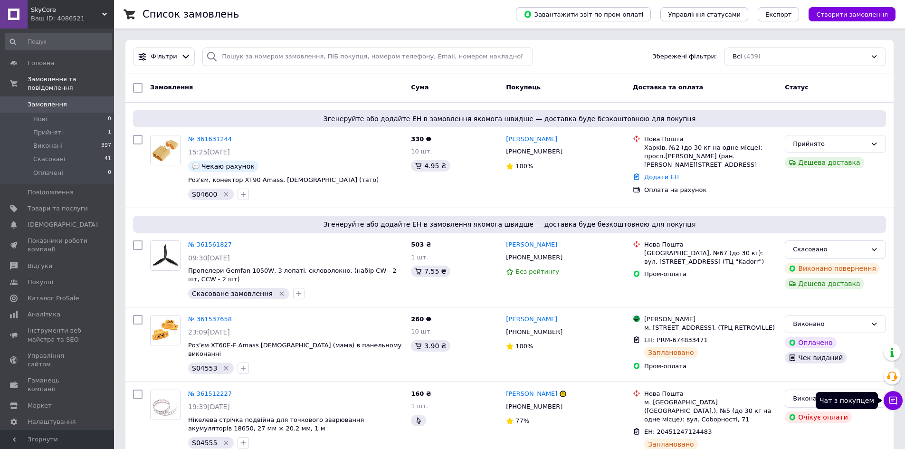
click at [888, 394] on button "Чат з покупцем" at bounding box center [893, 400] width 19 height 19
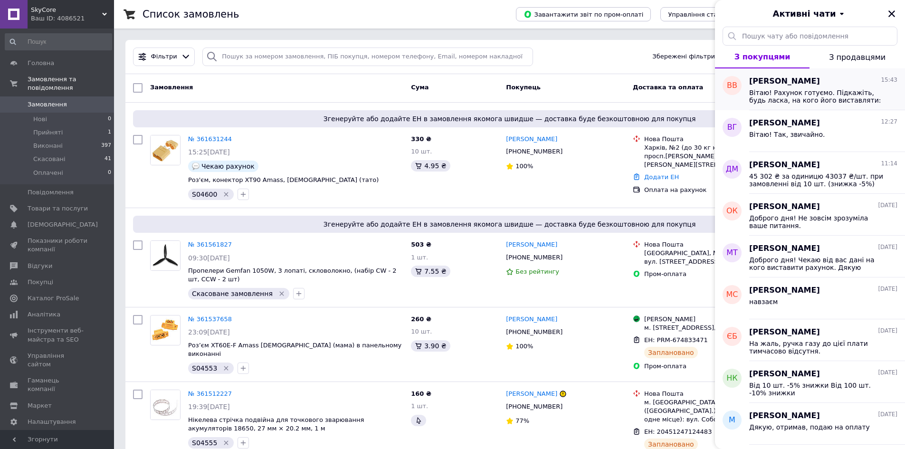
click at [848, 98] on span "Вітаю! Рахунок готуємо. Підкажіть, будь ласка, на кого його виставляти: на фізи…" at bounding box center [816, 96] width 135 height 15
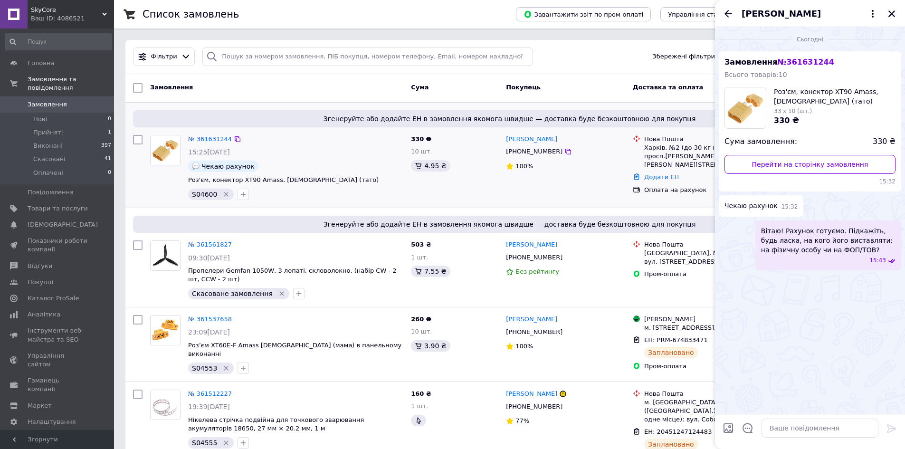
click at [246, 196] on div at bounding box center [243, 194] width 15 height 15
click at [242, 196] on icon "button" at bounding box center [243, 195] width 8 height 8
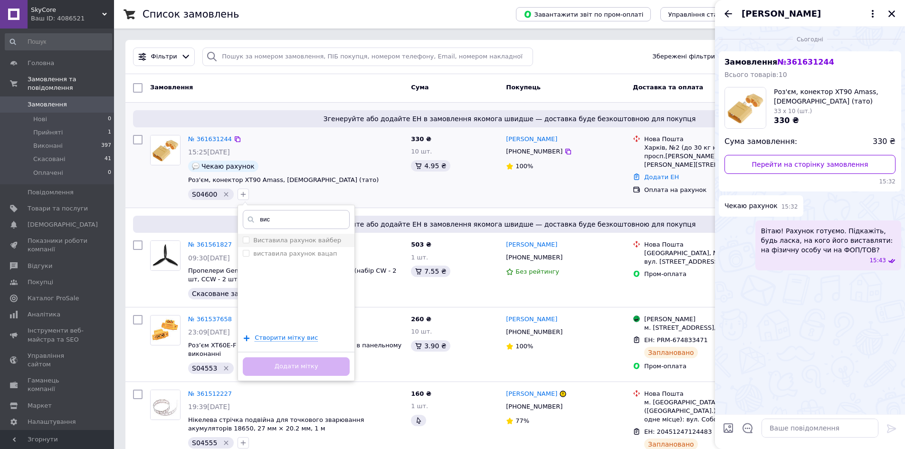
type input "вис"
click at [322, 244] on label "Виставила рахунок вайбер" at bounding box center [297, 240] width 88 height 7
checkbox input "true"
click at [325, 368] on button "Додати мітку" at bounding box center [296, 366] width 107 height 19
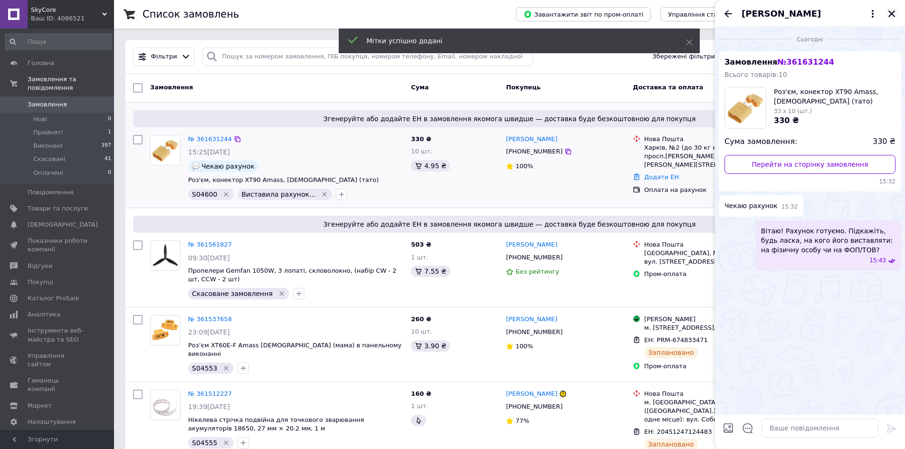
click at [890, 16] on icon "Закрити" at bounding box center [892, 13] width 7 height 7
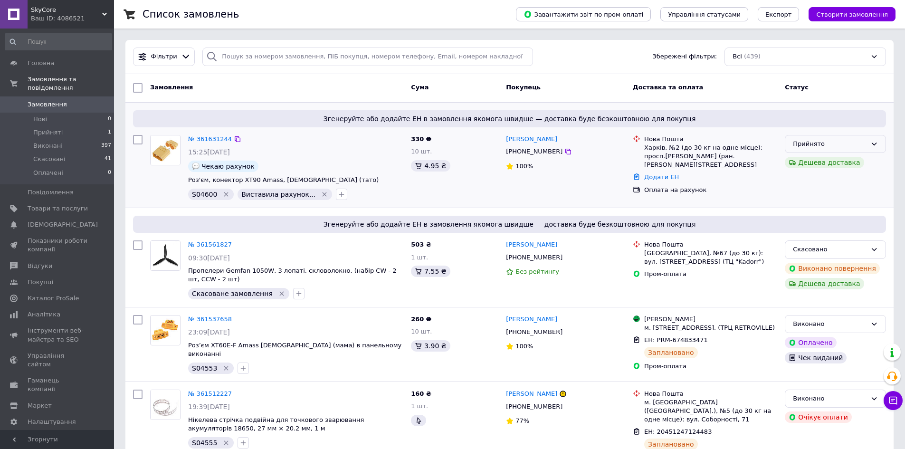
click at [822, 145] on div "Прийнято" at bounding box center [830, 144] width 74 height 10
click at [767, 186] on div "Оплата на рахунок" at bounding box center [710, 190] width 133 height 9
